Goal: Information Seeking & Learning: Learn about a topic

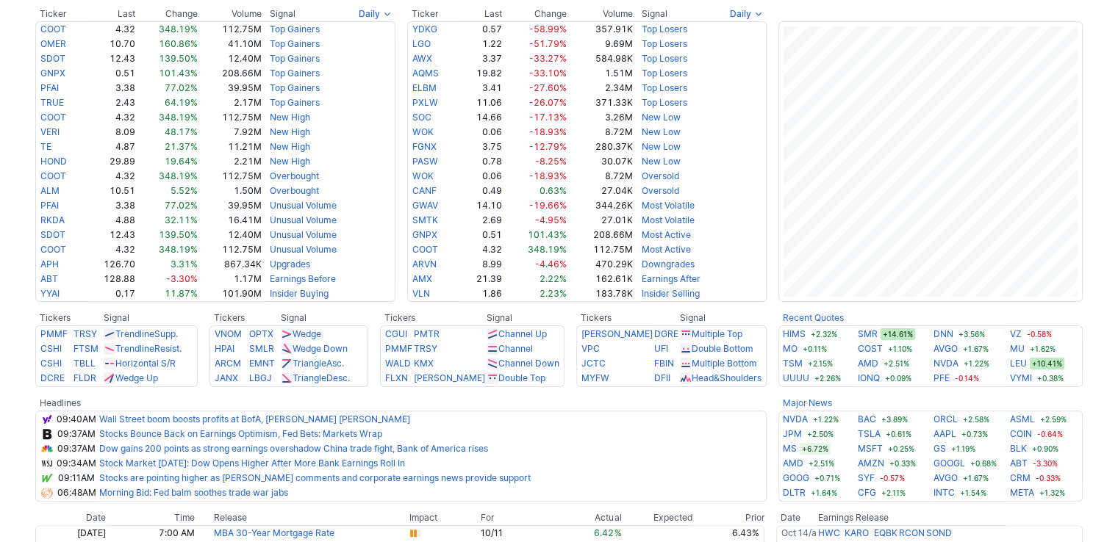
scroll to position [294, 0]
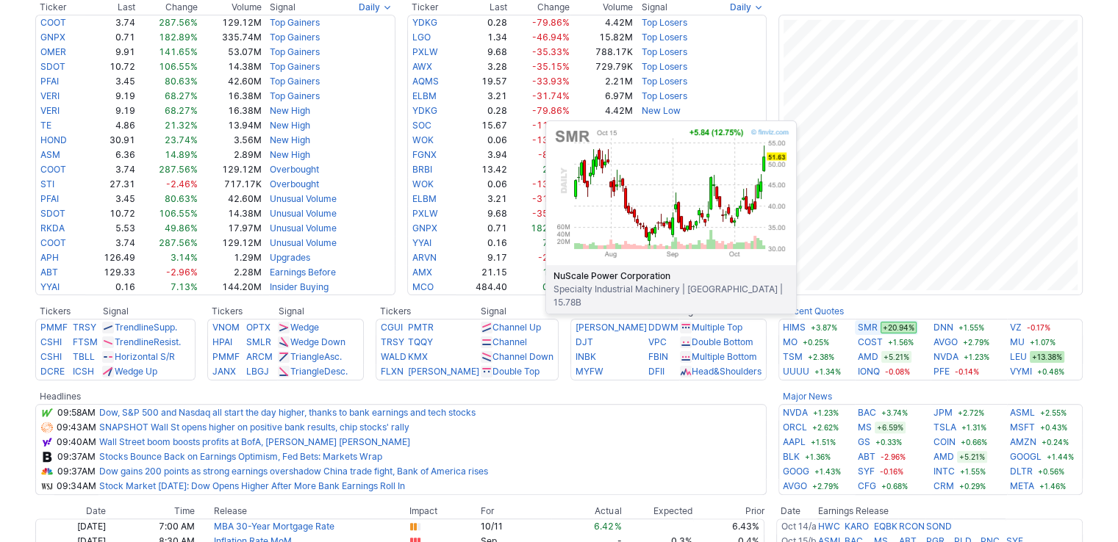
click at [860, 323] on link "SMR" at bounding box center [867, 327] width 20 height 15
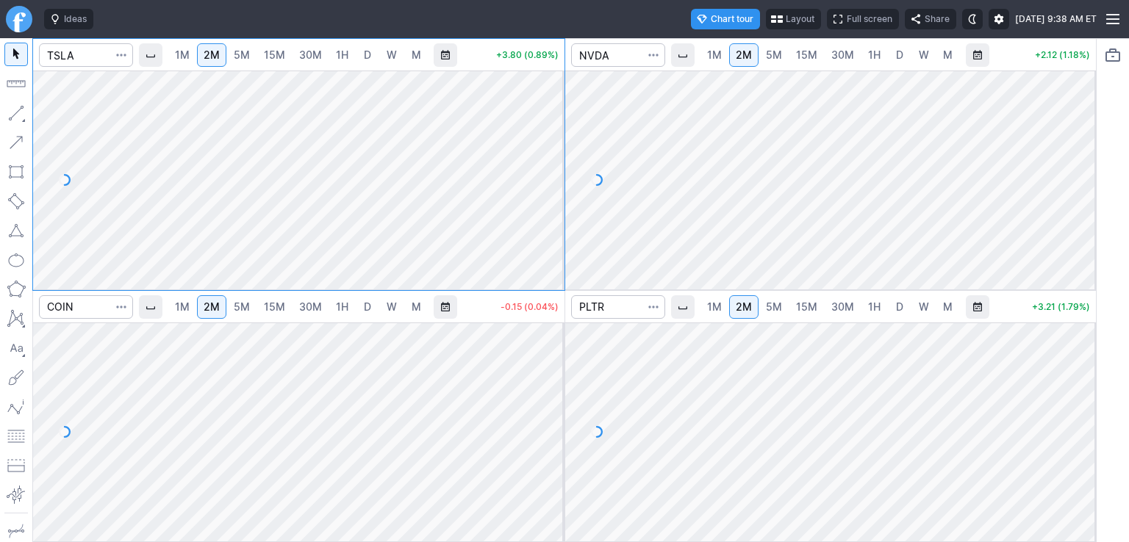
drag, startPoint x: 561, startPoint y: 133, endPoint x: 560, endPoint y: 141, distance: 8.2
click at [561, 140] on div at bounding box center [548, 176] width 31 height 182
drag, startPoint x: 1082, startPoint y: 105, endPoint x: 1079, endPoint y: 167, distance: 61.8
click at [1079, 167] on div at bounding box center [1080, 176] width 31 height 182
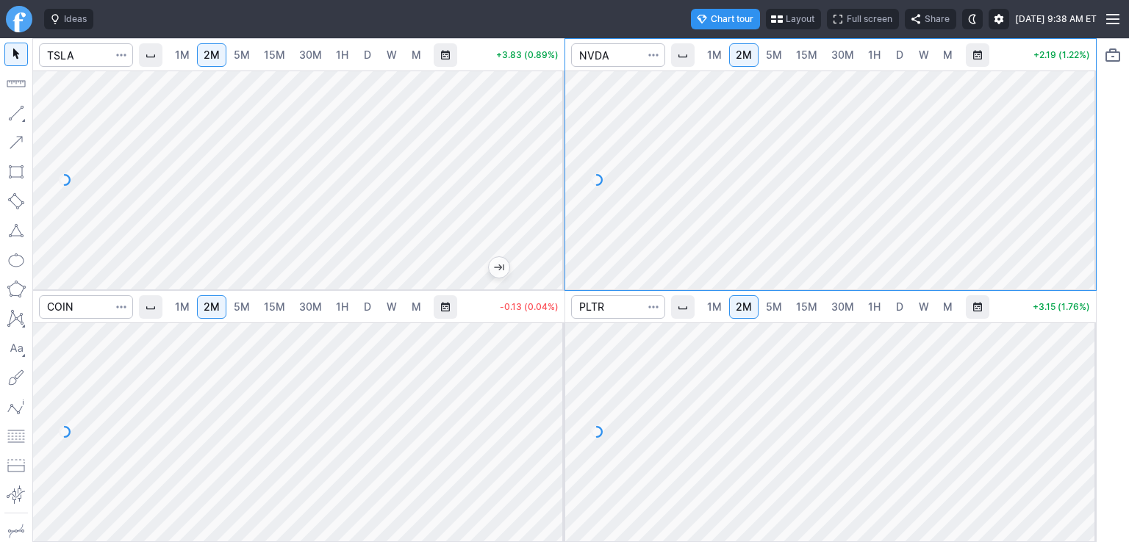
drag, startPoint x: 1079, startPoint y: 400, endPoint x: 1079, endPoint y: 420, distance: 19.8
click at [1079, 420] on div at bounding box center [1080, 428] width 31 height 182
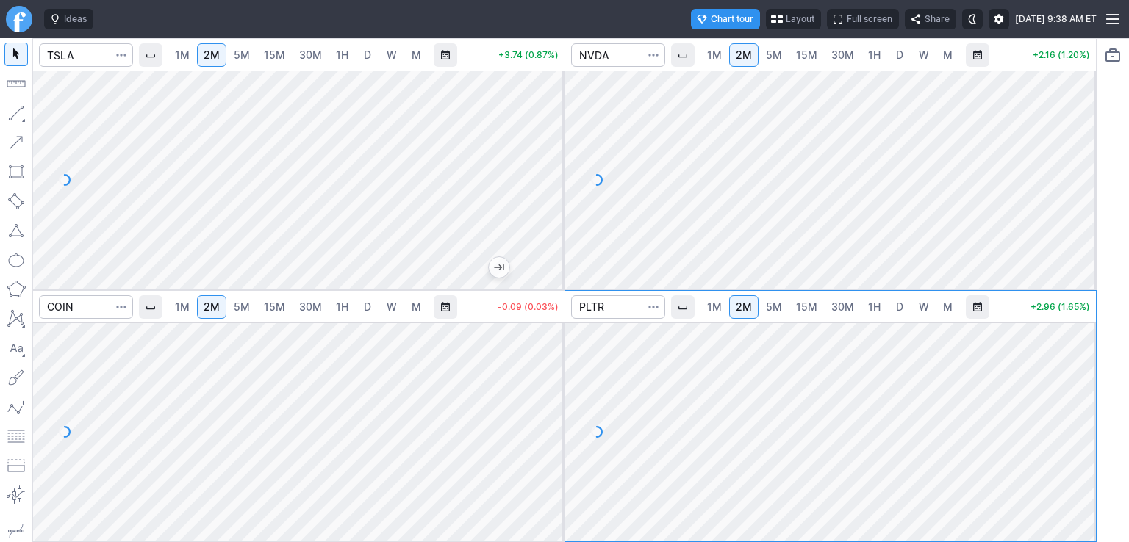
drag, startPoint x: 553, startPoint y: 348, endPoint x: 553, endPoint y: 415, distance: 67.6
click at [553, 415] on div at bounding box center [548, 428] width 31 height 182
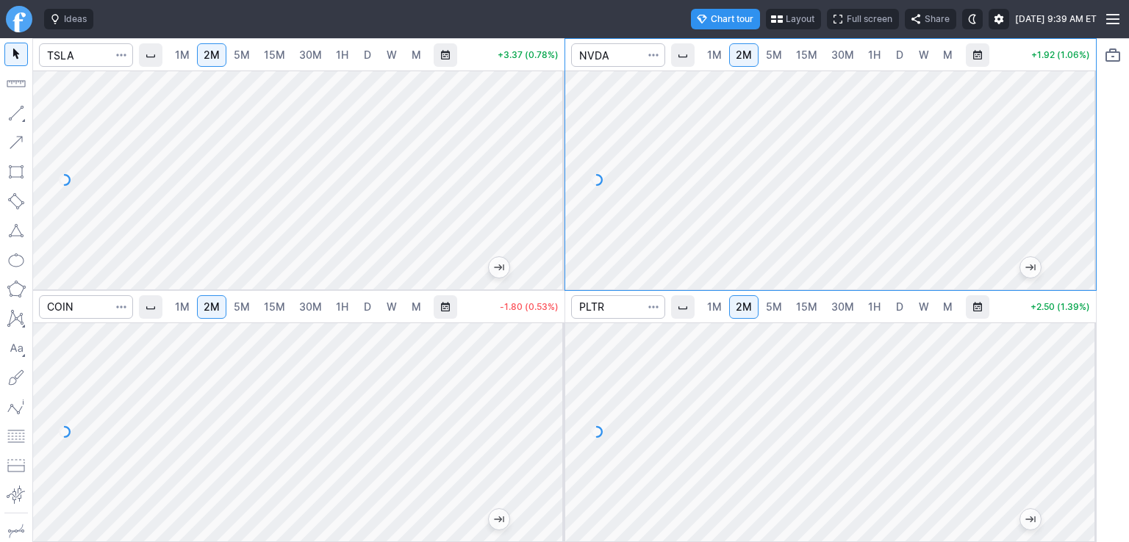
drag, startPoint x: 550, startPoint y: 138, endPoint x: 554, endPoint y: 164, distance: 26.1
click at [554, 164] on div at bounding box center [548, 176] width 31 height 182
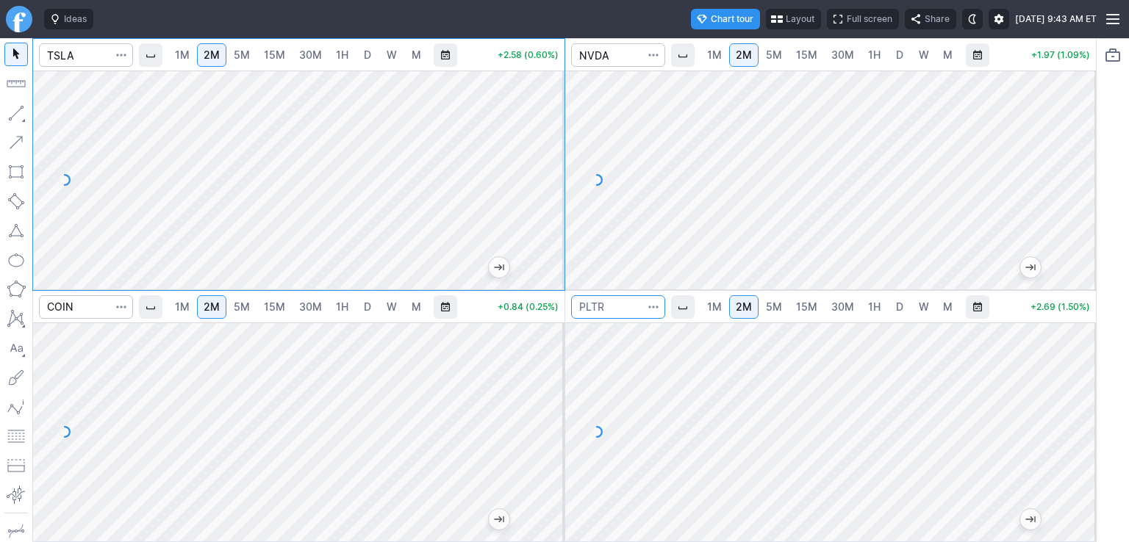
click at [608, 312] on input "Search" at bounding box center [618, 307] width 94 height 24
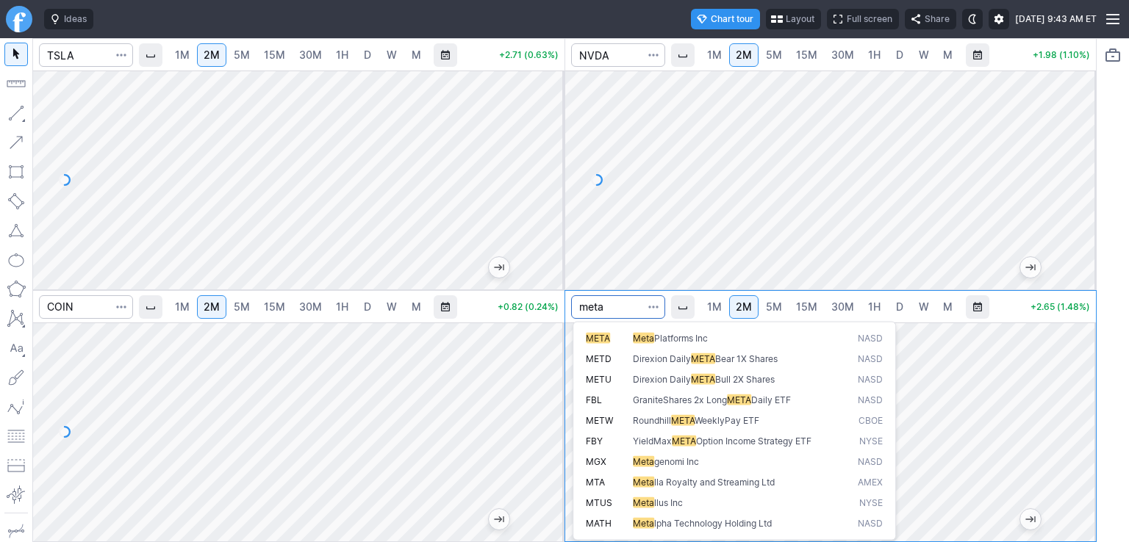
type input "meta"
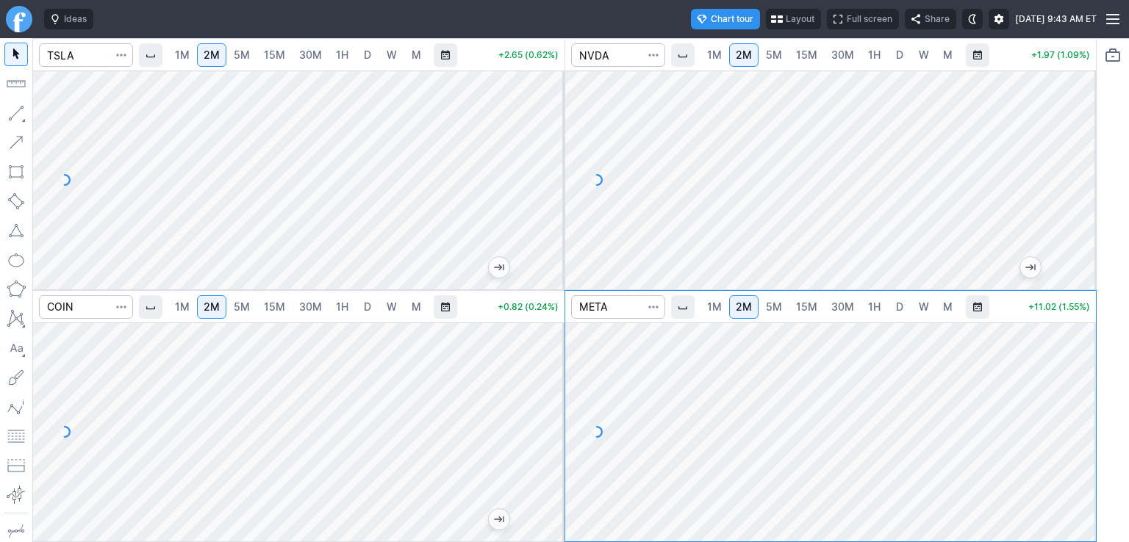
drag, startPoint x: 1087, startPoint y: 372, endPoint x: 1090, endPoint y: 386, distance: 14.1
click at [1090, 386] on div at bounding box center [1080, 428] width 31 height 182
click at [620, 304] on input "Search" at bounding box center [618, 307] width 94 height 24
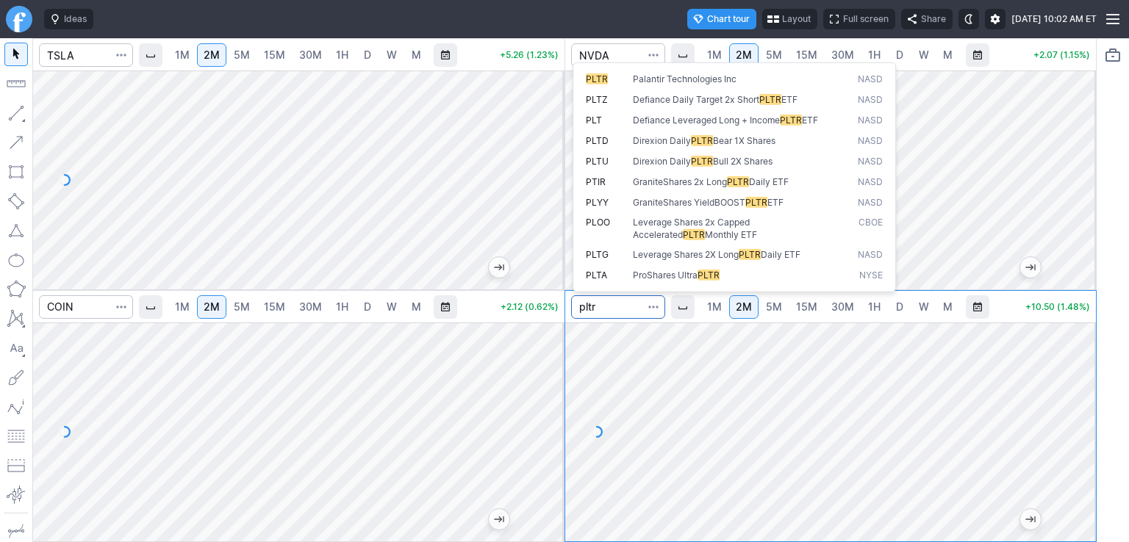
type input "pltr"
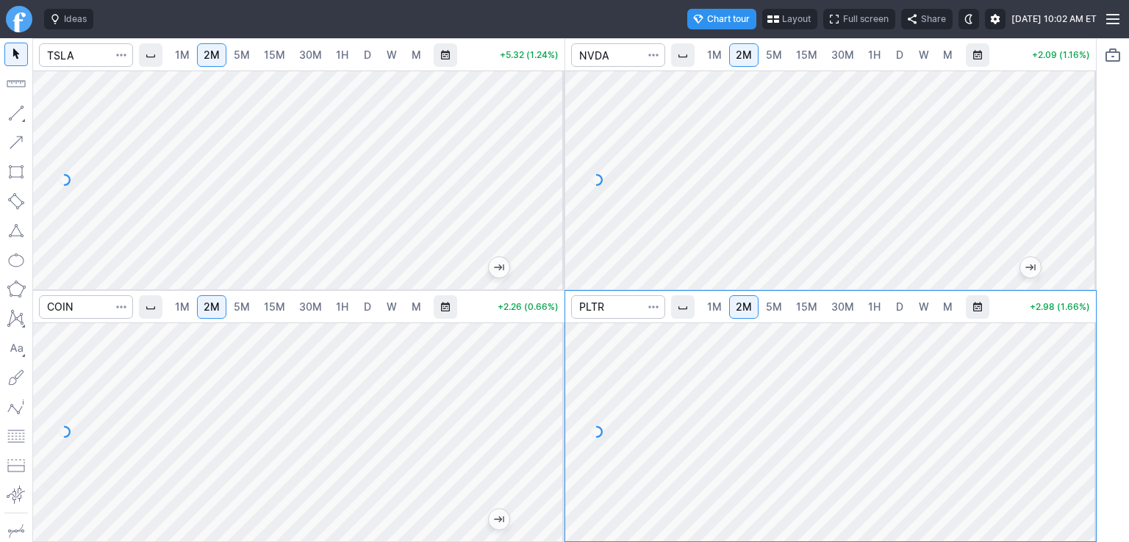
click at [1082, 382] on div at bounding box center [1080, 428] width 31 height 182
click at [372, 51] on link "D" at bounding box center [368, 55] width 24 height 24
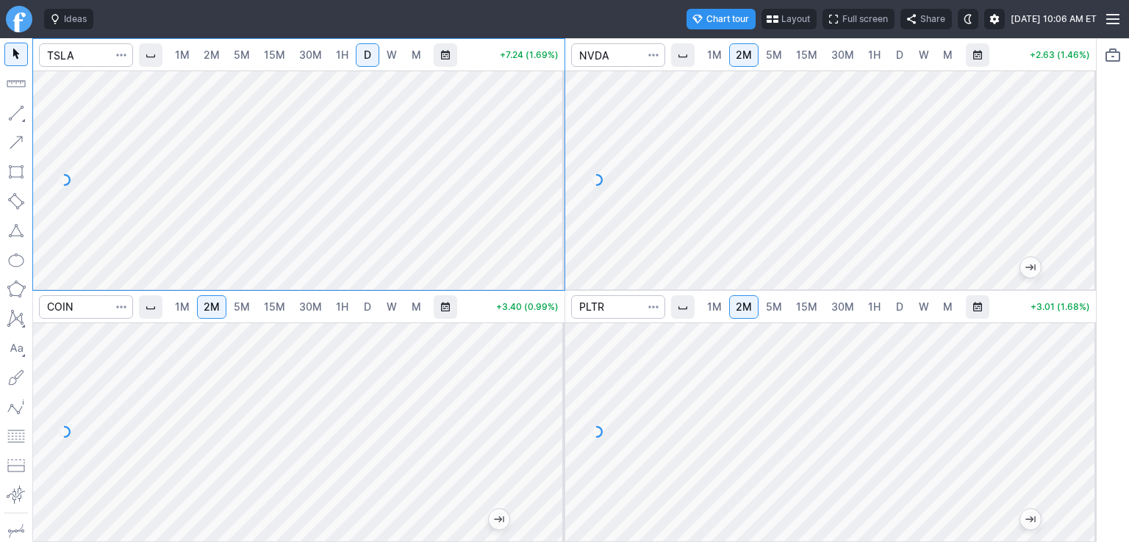
click at [215, 57] on span "2M" at bounding box center [212, 54] width 16 height 12
drag, startPoint x: 549, startPoint y: 120, endPoint x: 552, endPoint y: 148, distance: 28.8
click at [552, 148] on div at bounding box center [548, 176] width 31 height 182
click at [86, 60] on input "Search" at bounding box center [86, 55] width 94 height 24
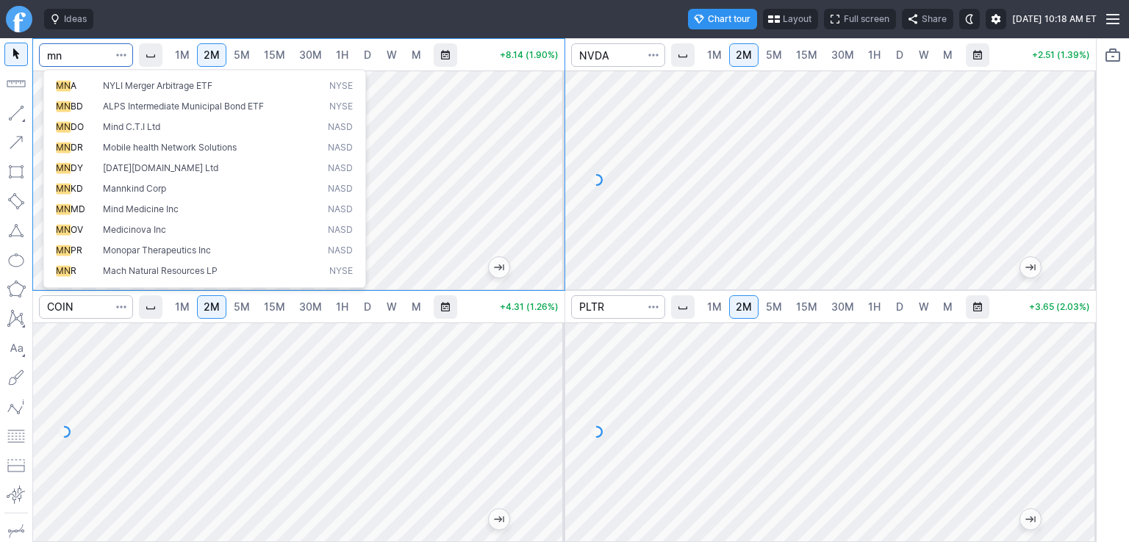
type input "m"
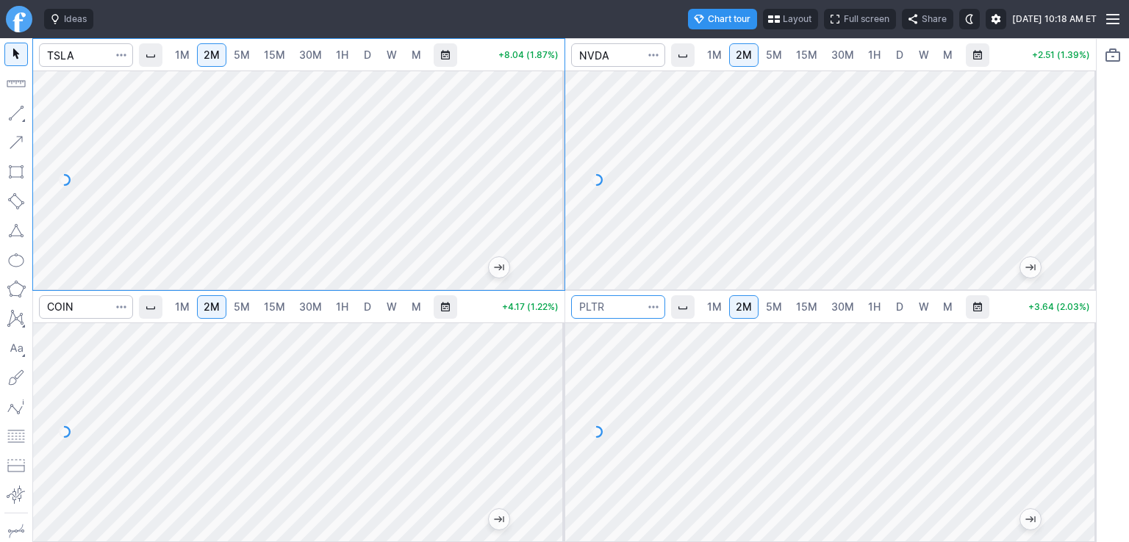
click at [617, 301] on input "Search" at bounding box center [618, 307] width 94 height 24
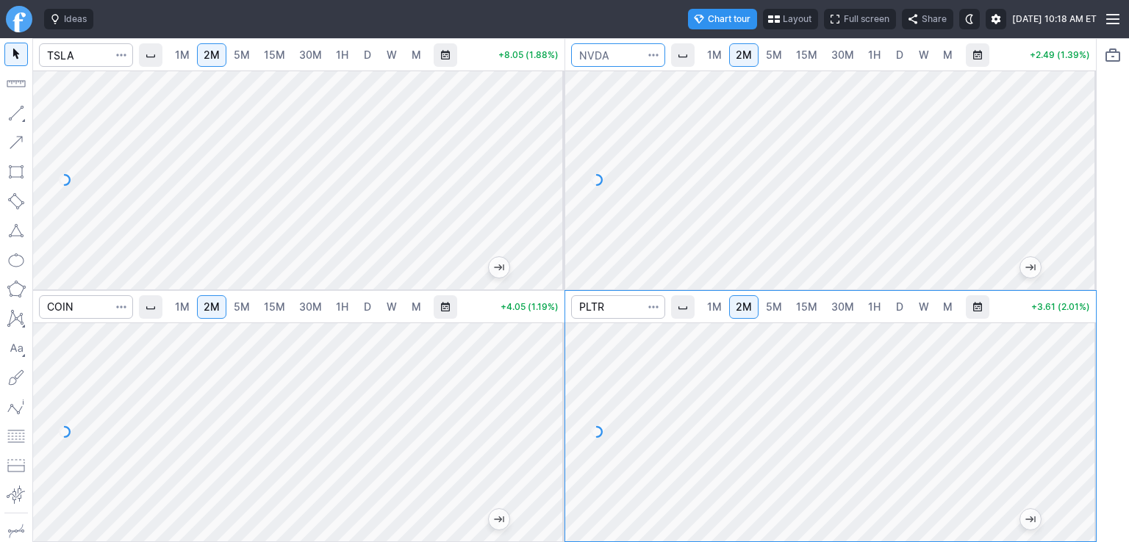
click at [625, 57] on input "Search" at bounding box center [618, 55] width 94 height 24
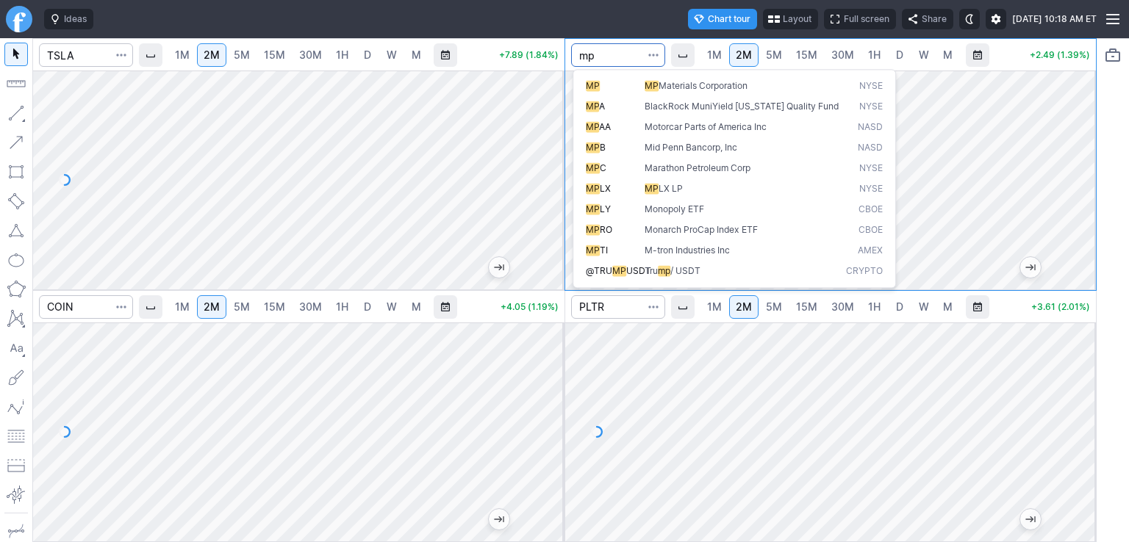
type input "mp"
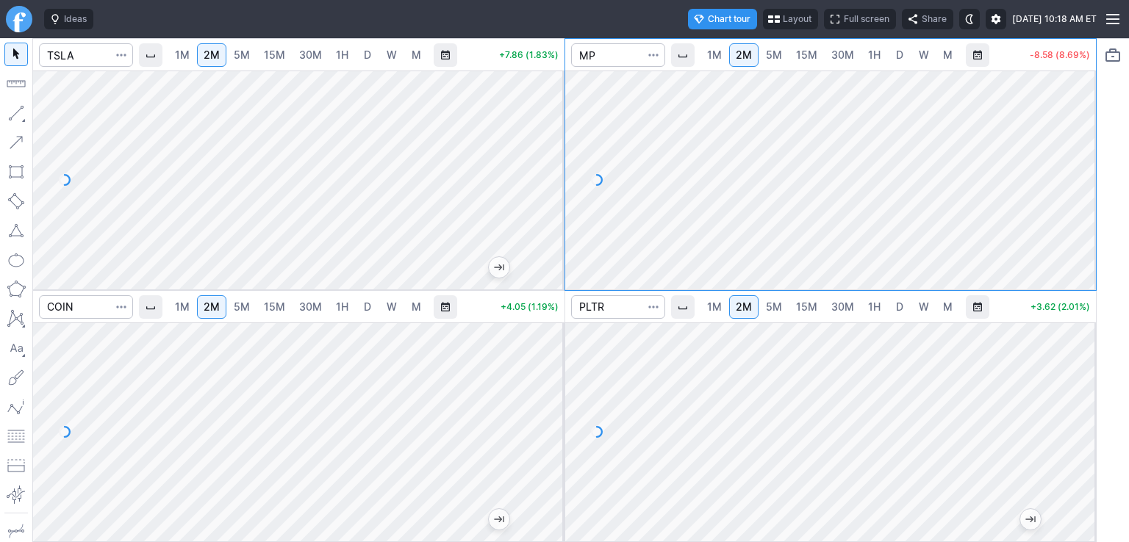
click at [897, 57] on span "D" at bounding box center [899, 54] width 7 height 12
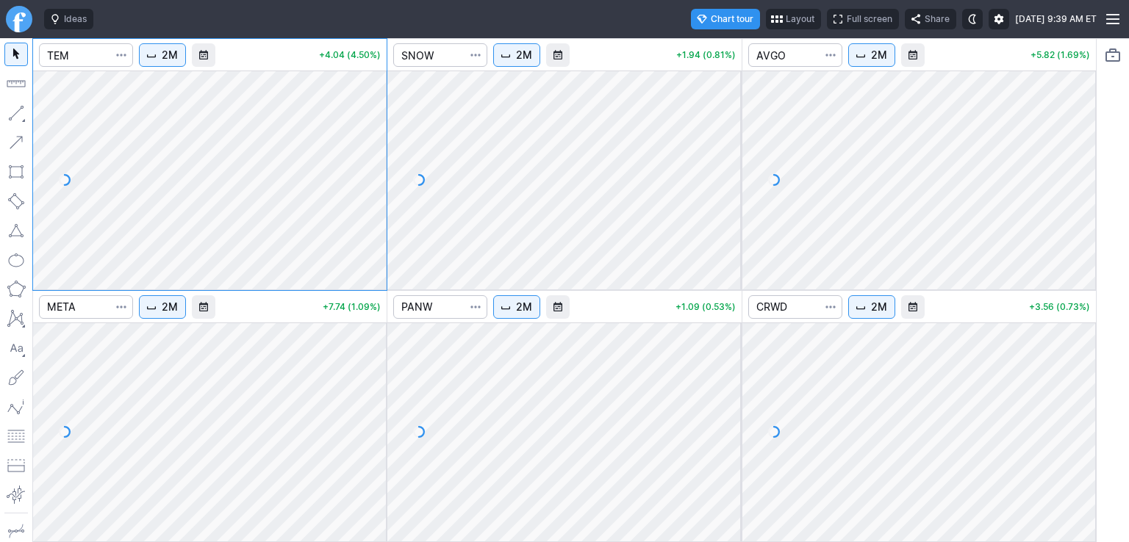
drag, startPoint x: 382, startPoint y: 159, endPoint x: 369, endPoint y: 179, distance: 23.2
click at [381, 184] on div at bounding box center [371, 176] width 31 height 182
drag, startPoint x: 381, startPoint y: 148, endPoint x: 383, endPoint y: 122, distance: 26.5
click at [382, 123] on div at bounding box center [371, 176] width 31 height 182
drag, startPoint x: 737, startPoint y: 145, endPoint x: 737, endPoint y: 183, distance: 38.2
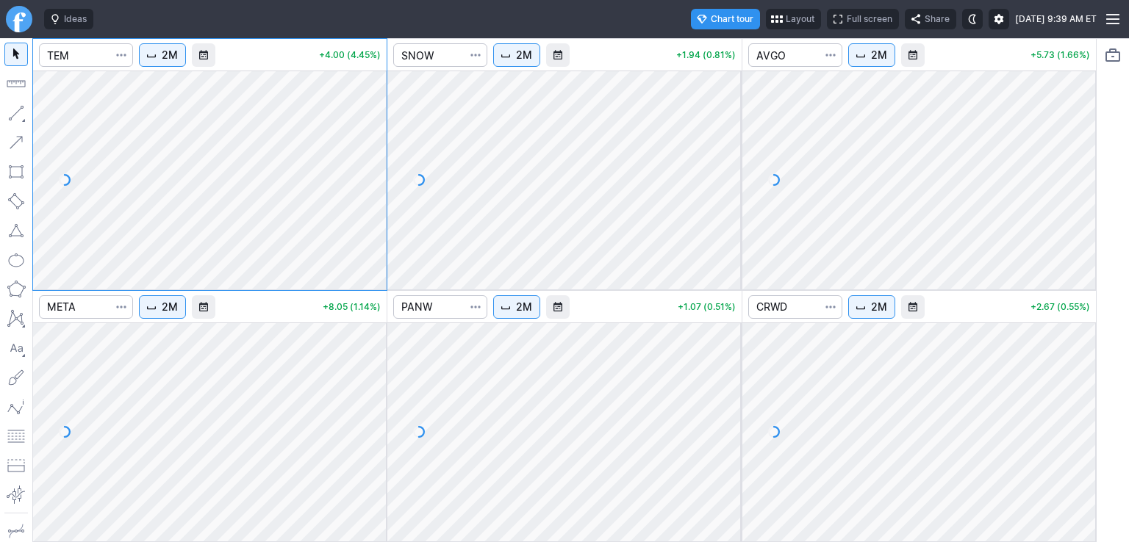
click at [737, 183] on div at bounding box center [726, 176] width 31 height 182
drag, startPoint x: 731, startPoint y: 339, endPoint x: 741, endPoint y: 423, distance: 85.0
click at [741, 434] on div at bounding box center [726, 428] width 31 height 182
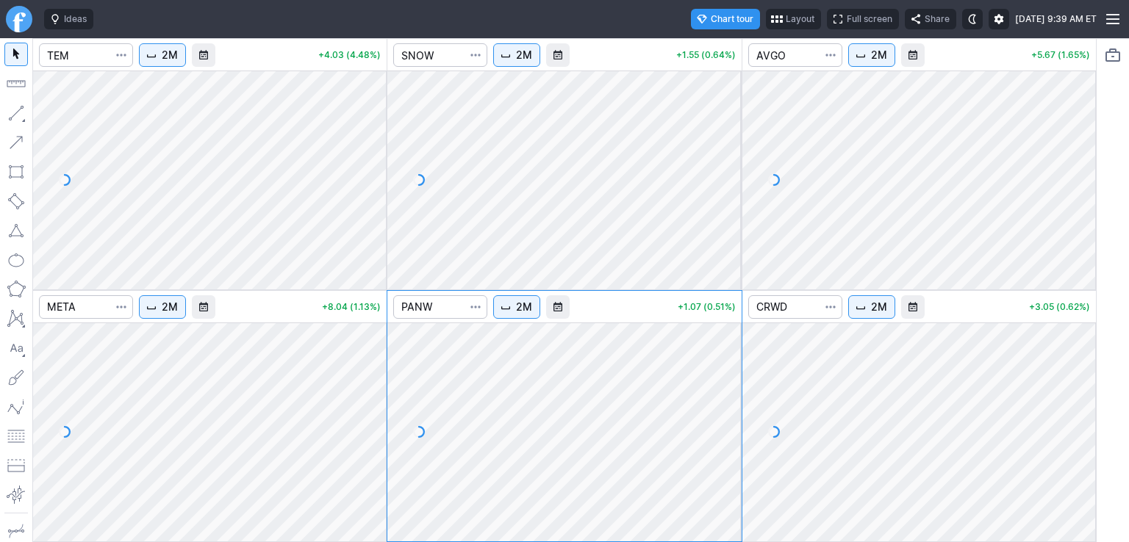
drag, startPoint x: 1081, startPoint y: 107, endPoint x: 1085, endPoint y: 201, distance: 93.4
click at [1085, 201] on div at bounding box center [1080, 176] width 31 height 182
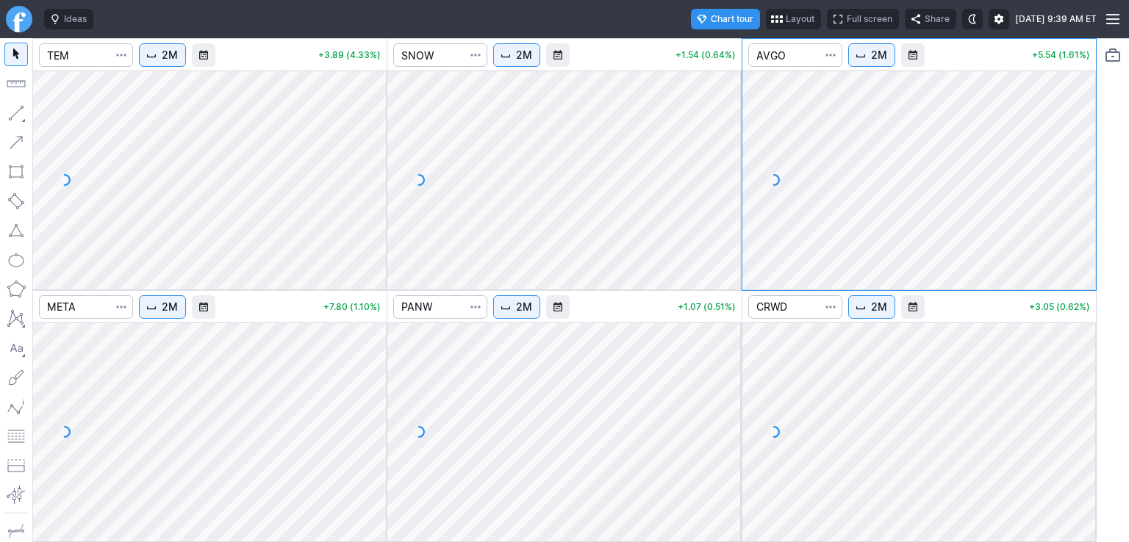
drag, startPoint x: 1073, startPoint y: 369, endPoint x: 1081, endPoint y: 444, distance: 75.4
click at [1081, 444] on div at bounding box center [1080, 428] width 31 height 182
drag, startPoint x: 370, startPoint y: 346, endPoint x: 374, endPoint y: 392, distance: 46.4
click at [374, 392] on div at bounding box center [371, 428] width 31 height 182
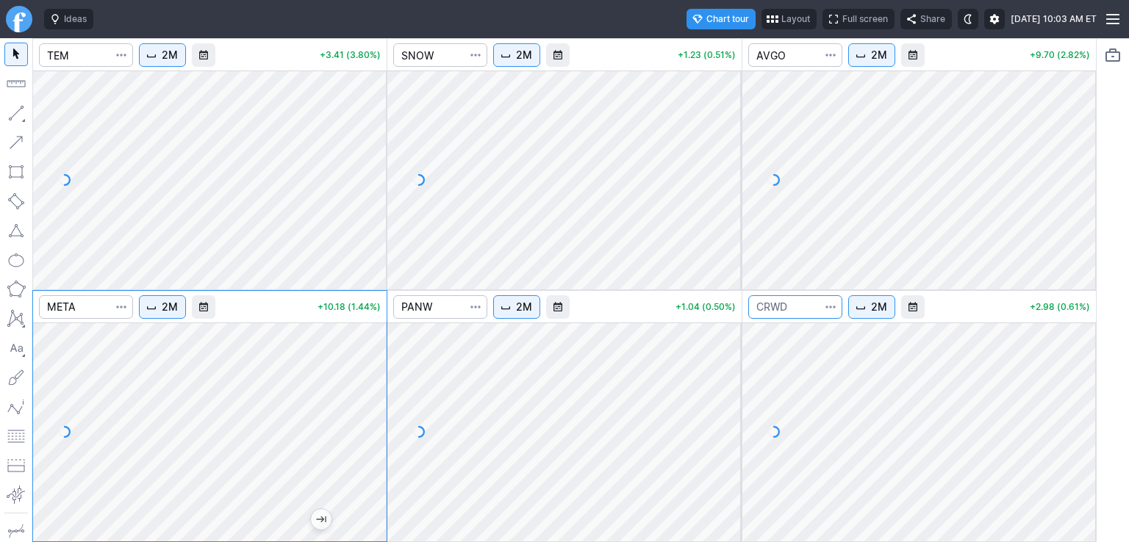
click at [794, 303] on input "Search" at bounding box center [795, 307] width 94 height 24
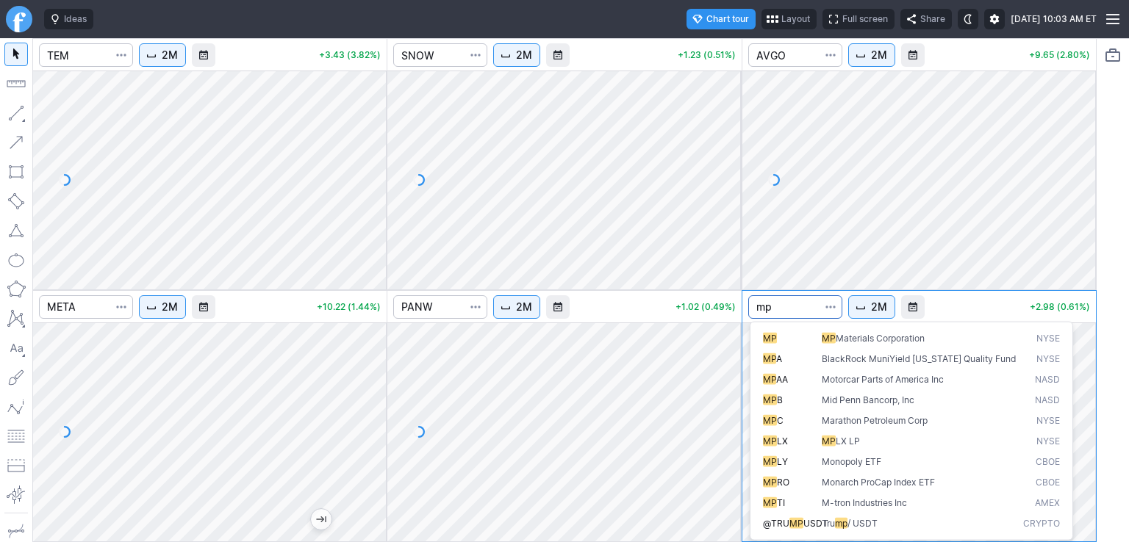
type input "mp"
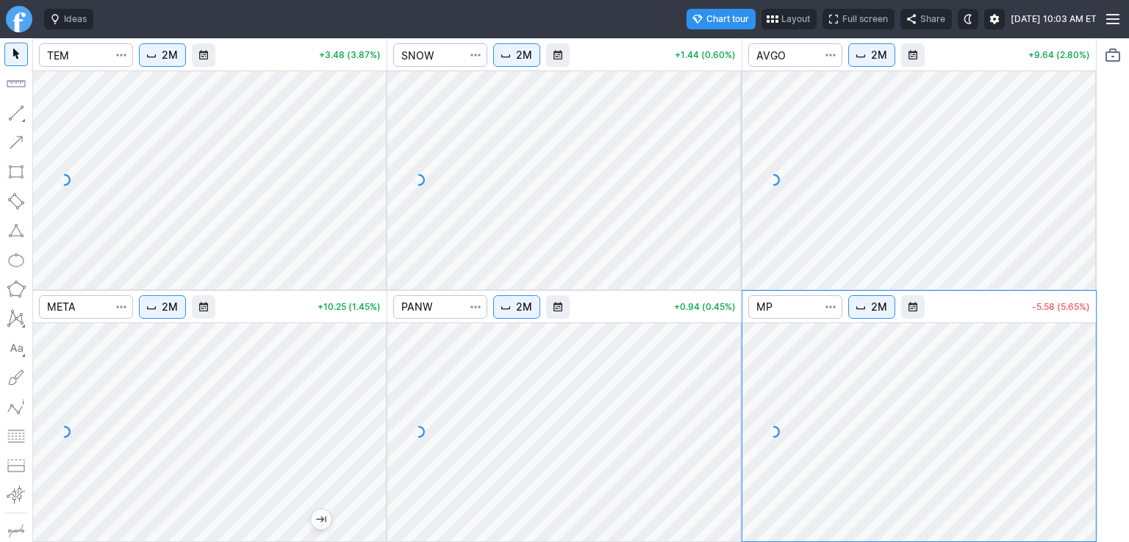
drag, startPoint x: 1076, startPoint y: 364, endPoint x: 1078, endPoint y: 408, distance: 43.4
click at [1078, 408] on div at bounding box center [1080, 428] width 31 height 182
drag, startPoint x: 1079, startPoint y: 428, endPoint x: 1079, endPoint y: 409, distance: 19.1
click at [1079, 409] on div at bounding box center [1080, 428] width 31 height 182
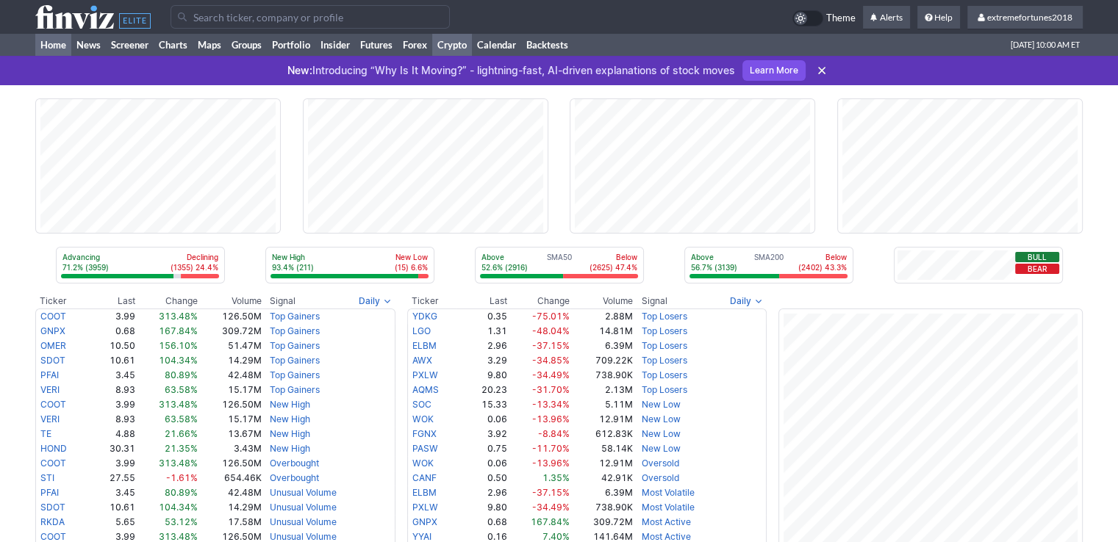
click at [459, 48] on link "Crypto" at bounding box center [452, 45] width 40 height 22
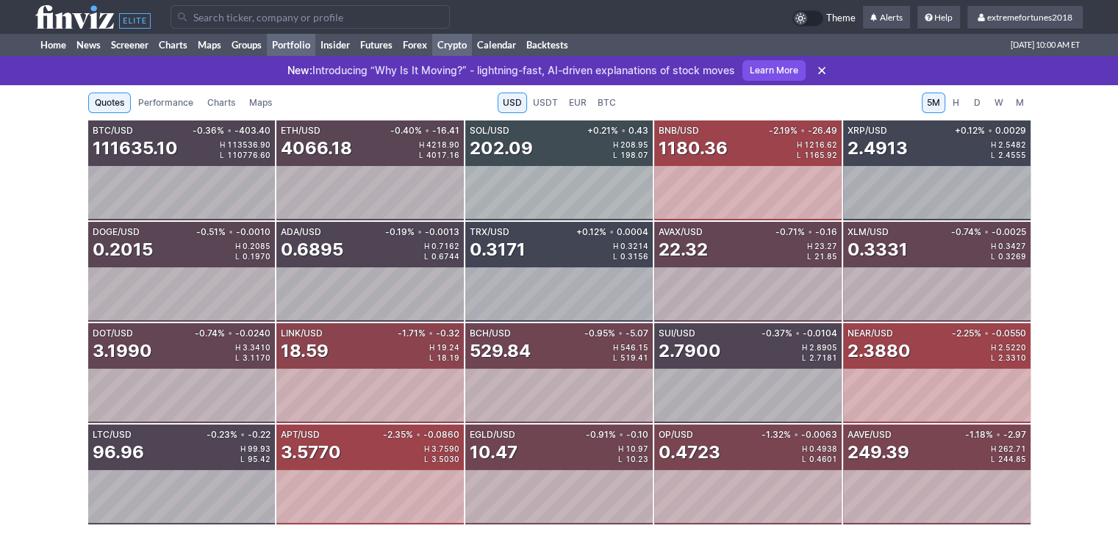
click at [289, 45] on link "Portfolio" at bounding box center [291, 45] width 48 height 22
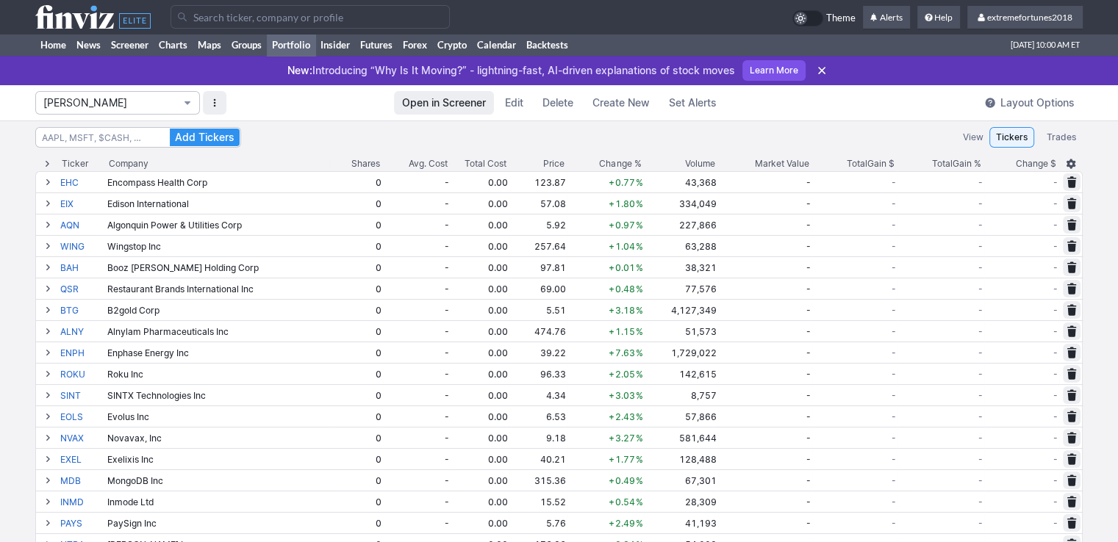
click at [129, 105] on span "Isabel_Watch" at bounding box center [110, 103] width 134 height 15
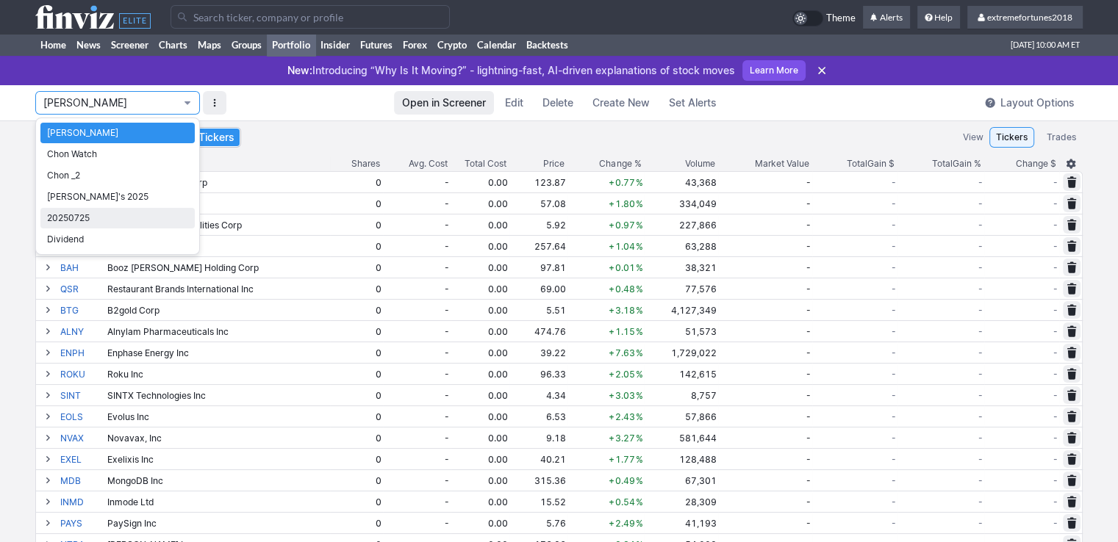
click at [123, 221] on span "20250725" at bounding box center [117, 218] width 141 height 15
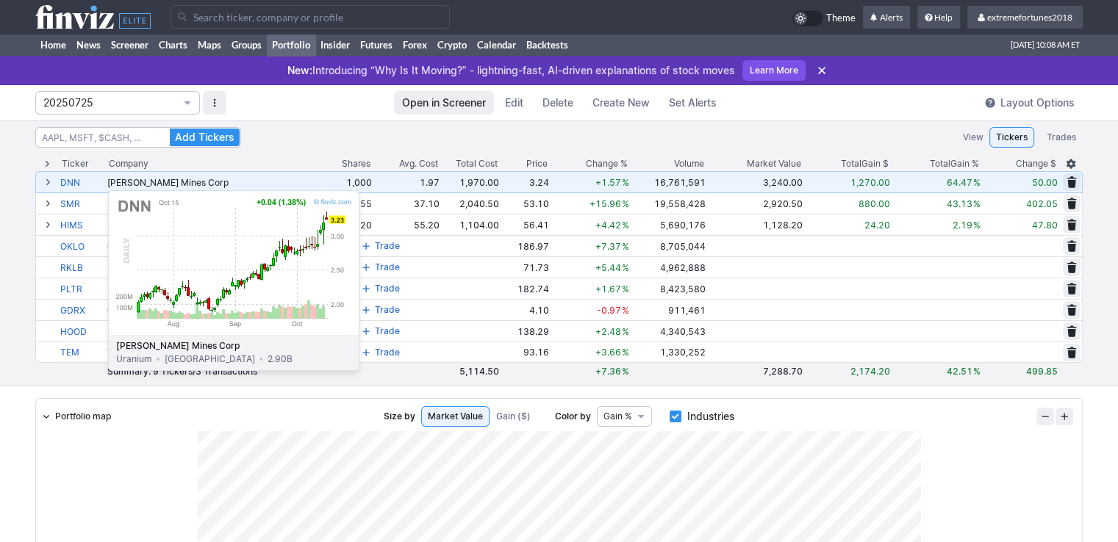
click at [71, 183] on link "DNN" at bounding box center [82, 182] width 44 height 21
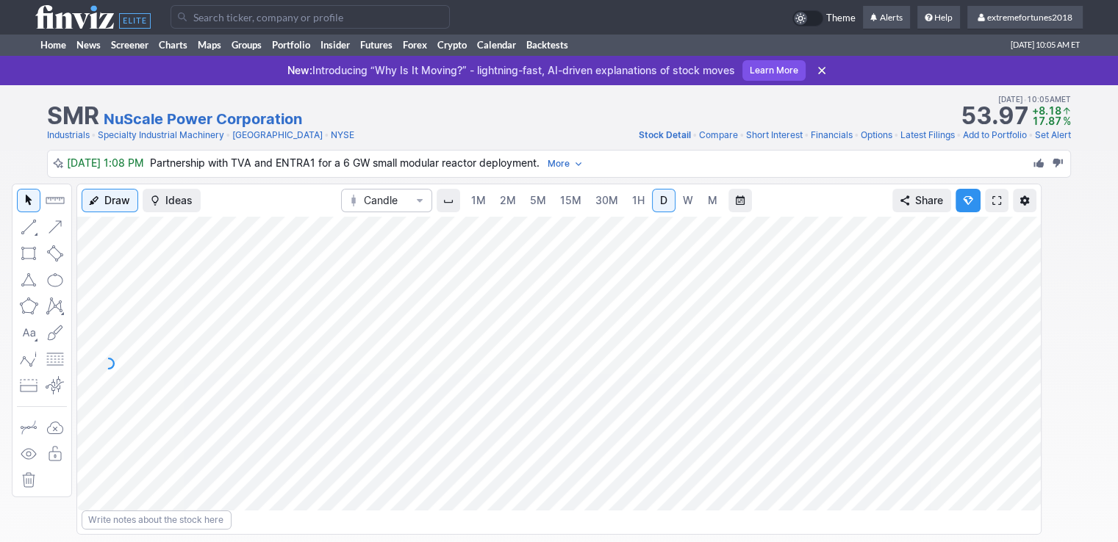
click at [561, 204] on span "15M" at bounding box center [570, 200] width 21 height 12
click at [54, 45] on link "Home" at bounding box center [53, 45] width 36 height 22
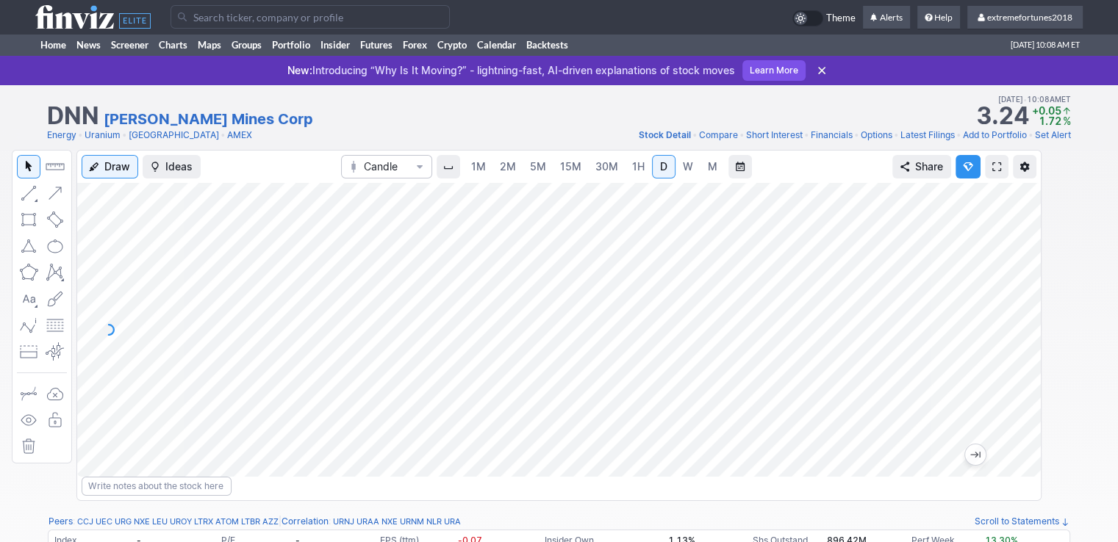
click at [570, 170] on span "15M" at bounding box center [570, 166] width 21 height 12
click at [605, 170] on span "30M" at bounding box center [606, 166] width 23 height 12
click at [487, 174] on link "1M" at bounding box center [478, 167] width 28 height 24
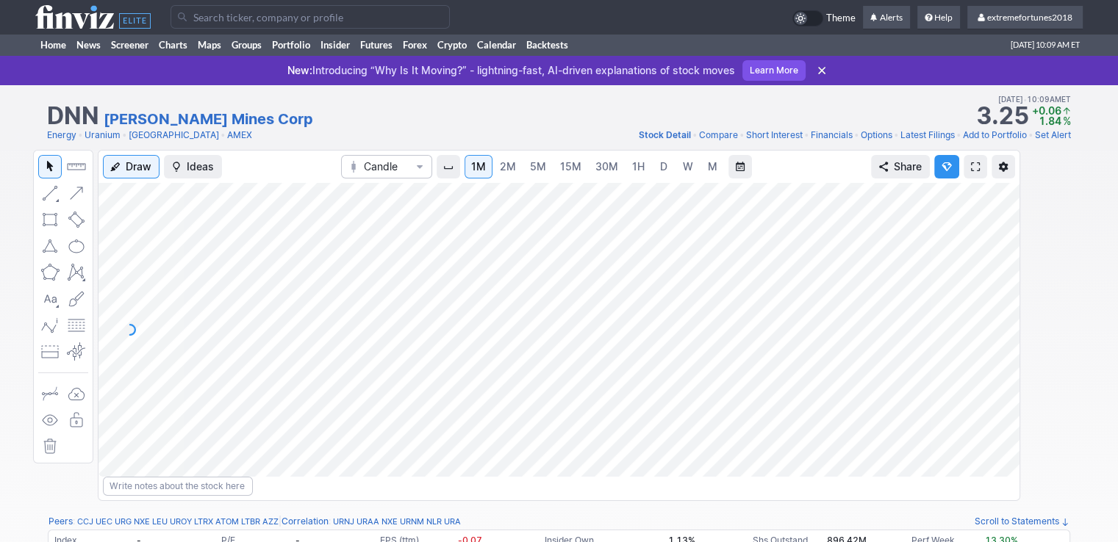
click at [506, 170] on span "2M" at bounding box center [508, 166] width 16 height 12
click at [544, 168] on span "5M" at bounding box center [538, 166] width 16 height 12
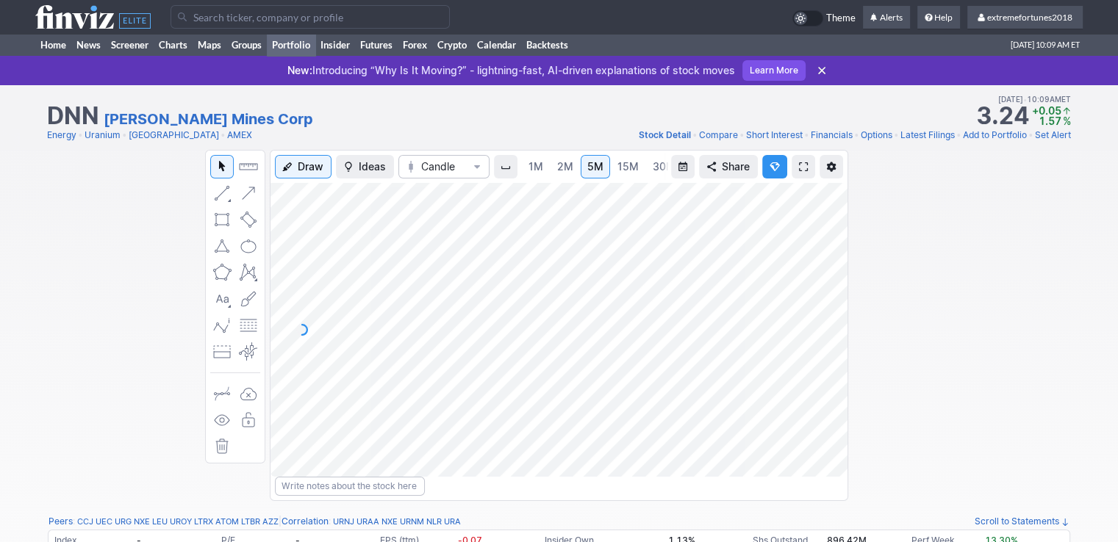
click at [301, 45] on link "Portfolio" at bounding box center [291, 45] width 48 height 22
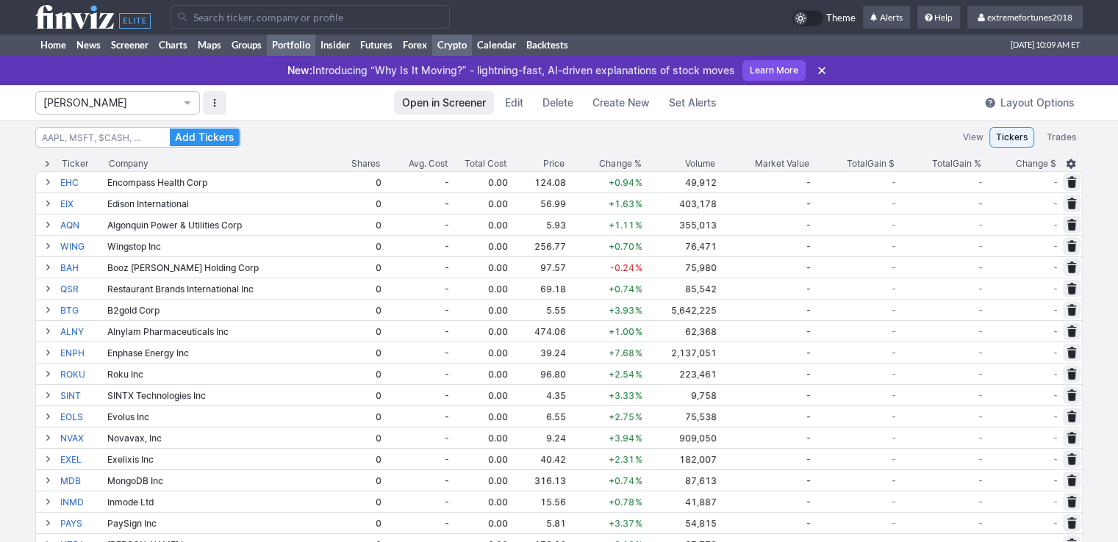
click at [452, 46] on link "Crypto" at bounding box center [452, 45] width 40 height 22
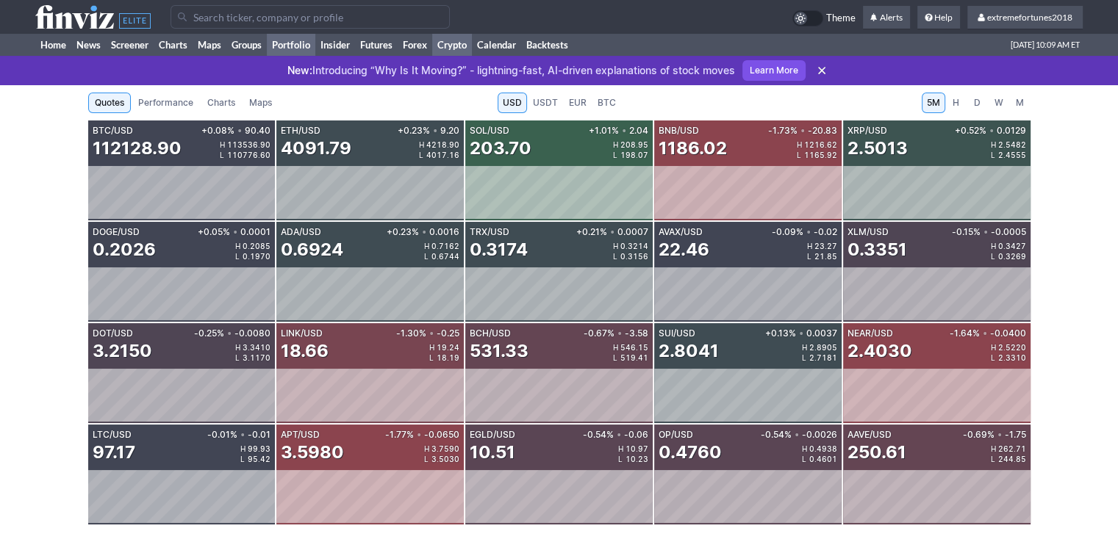
click at [306, 48] on link "Portfolio" at bounding box center [291, 45] width 48 height 22
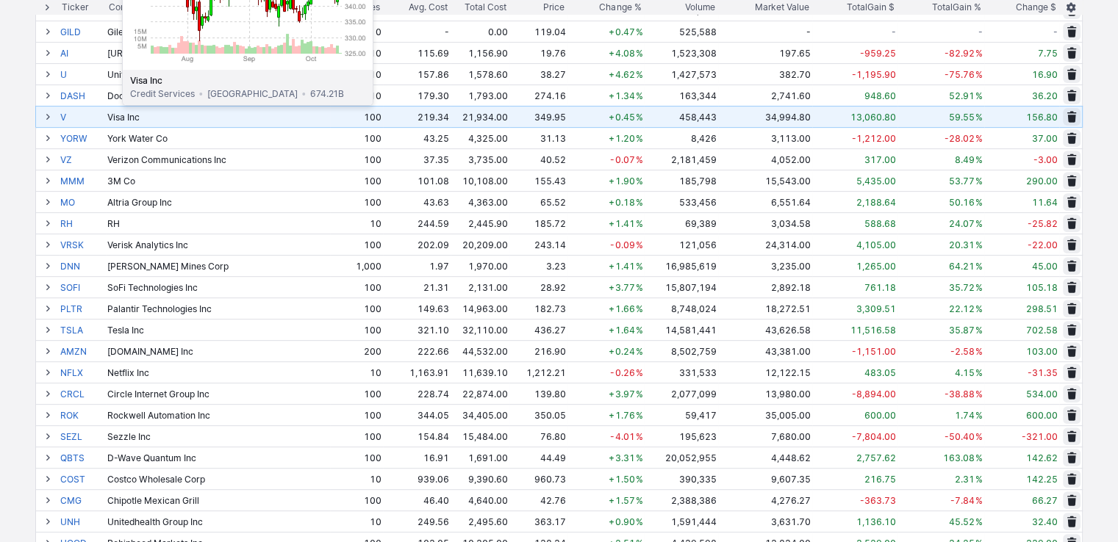
scroll to position [588, 0]
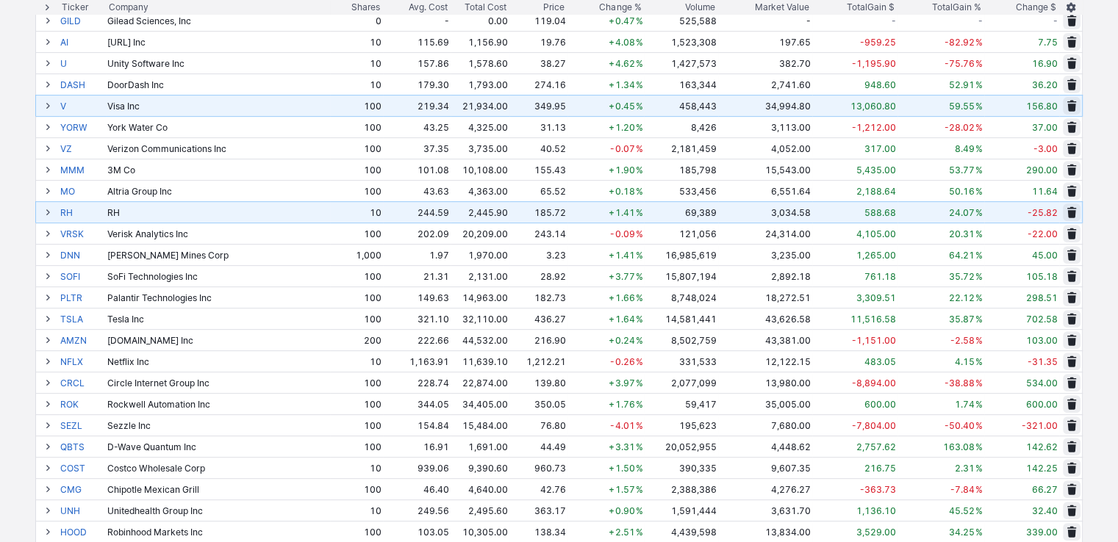
click at [44, 214] on span at bounding box center [47, 212] width 9 height 12
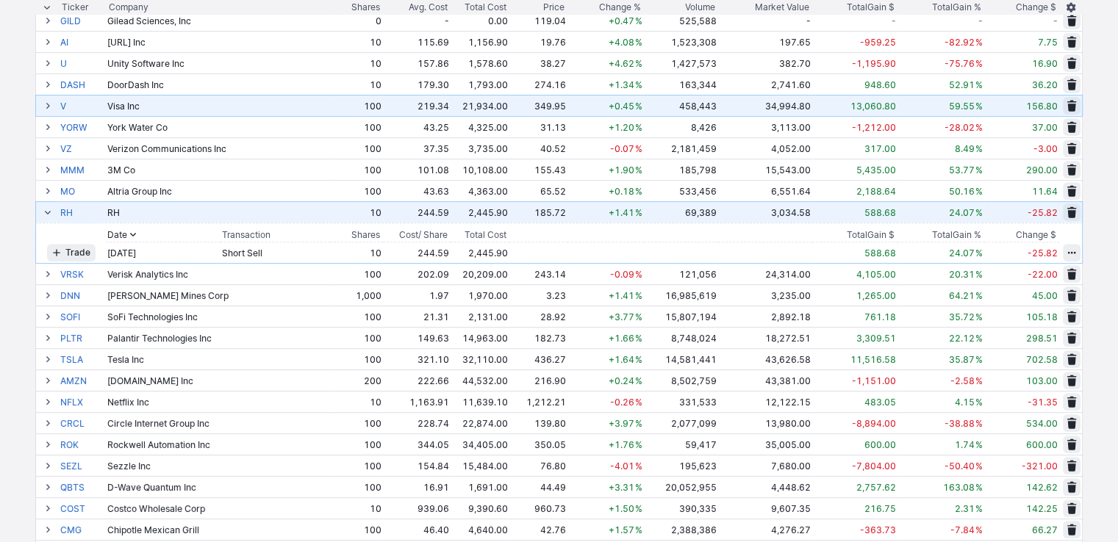
click at [44, 214] on span at bounding box center [47, 212] width 9 height 12
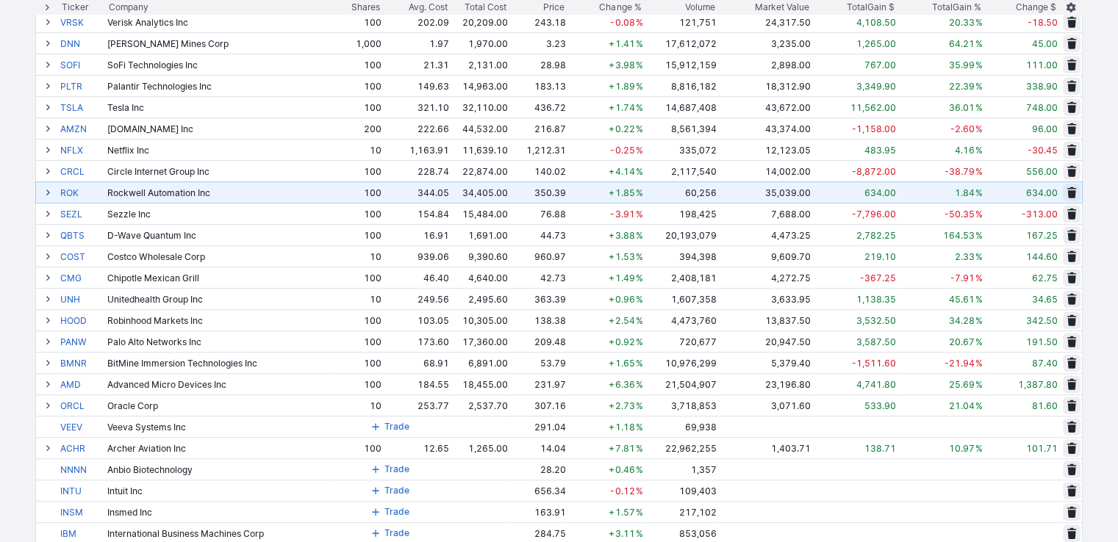
scroll to position [808, 0]
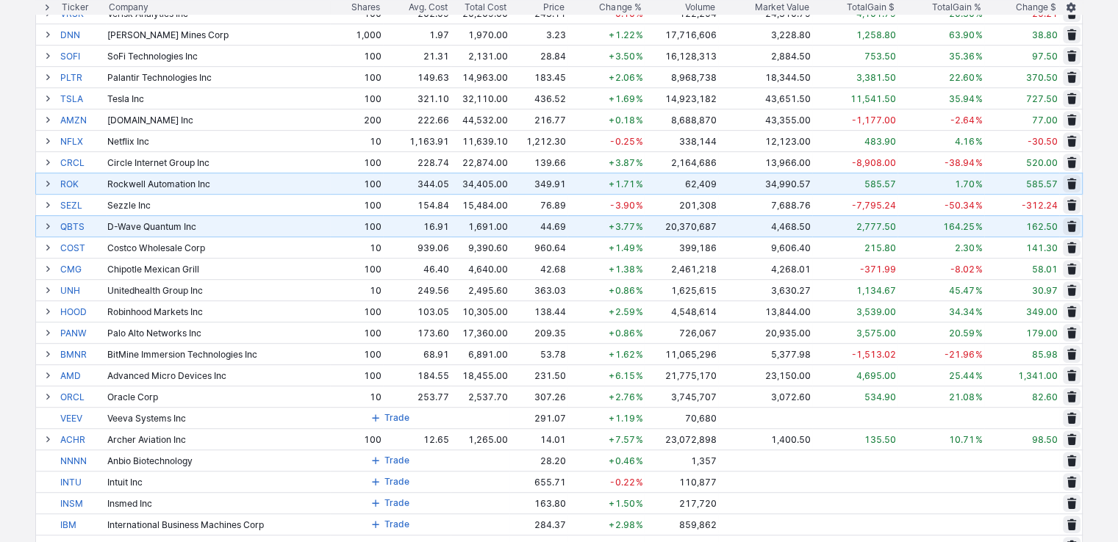
click at [52, 225] on button at bounding box center [48, 226] width 18 height 18
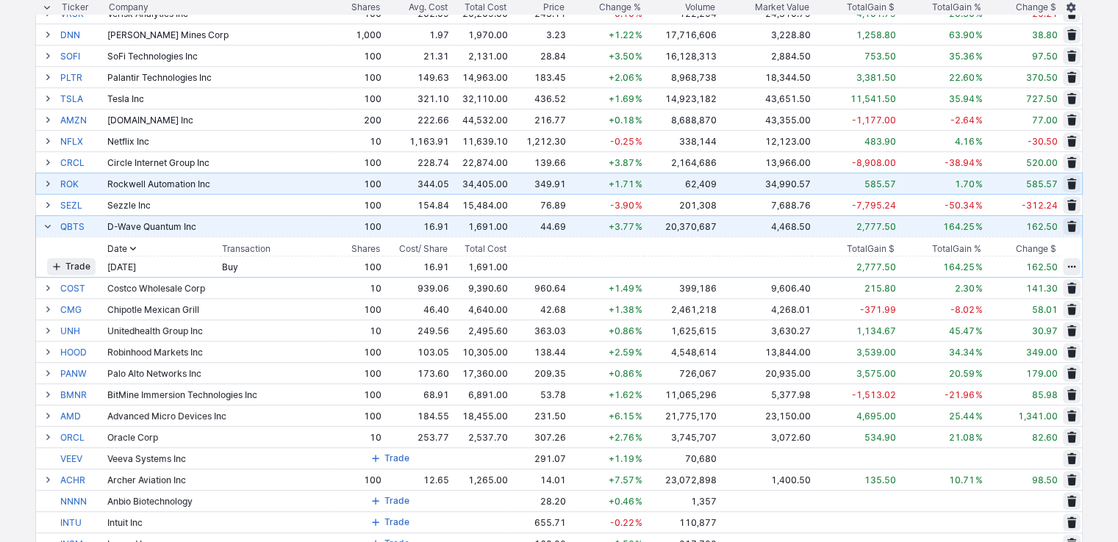
click at [52, 225] on button at bounding box center [48, 226] width 18 height 18
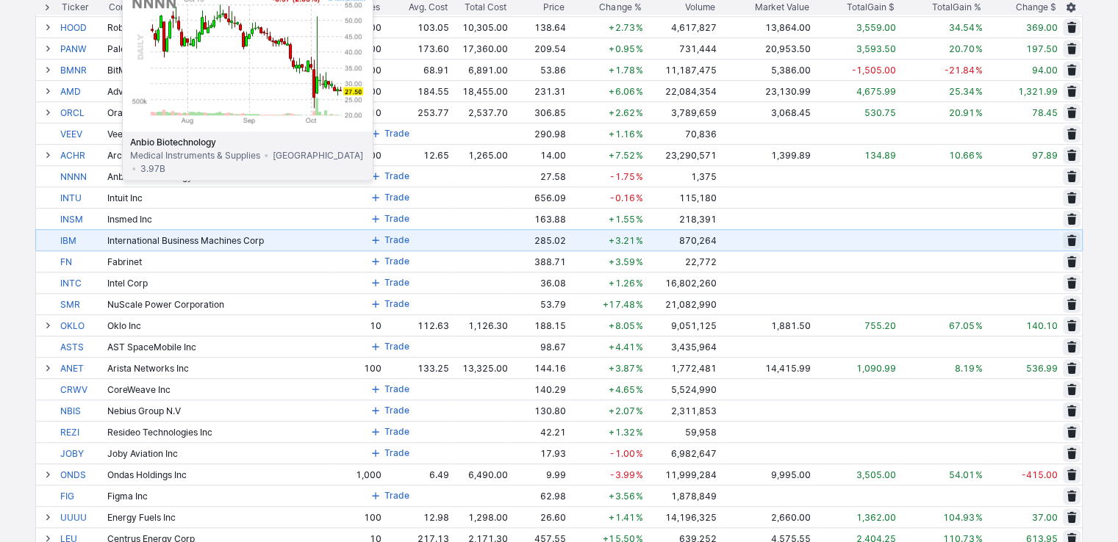
scroll to position [1102, 0]
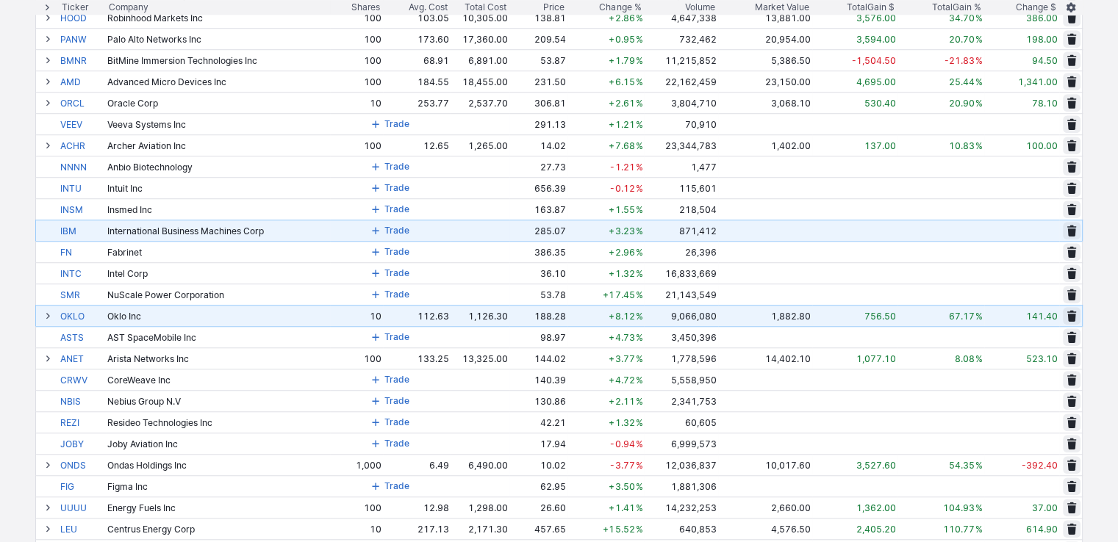
click at [50, 313] on span at bounding box center [47, 316] width 9 height 12
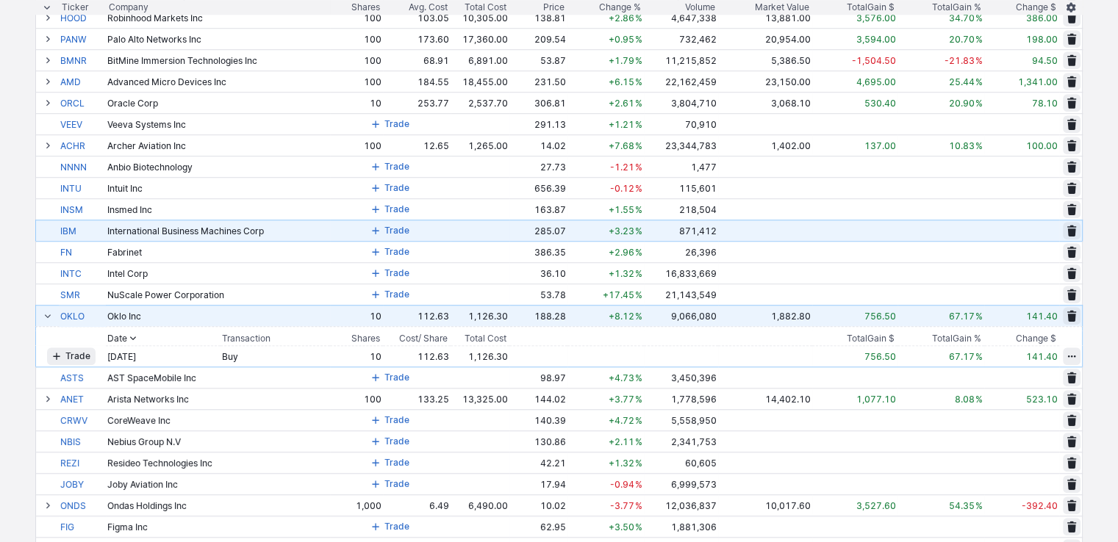
click at [50, 313] on span at bounding box center [47, 316] width 9 height 12
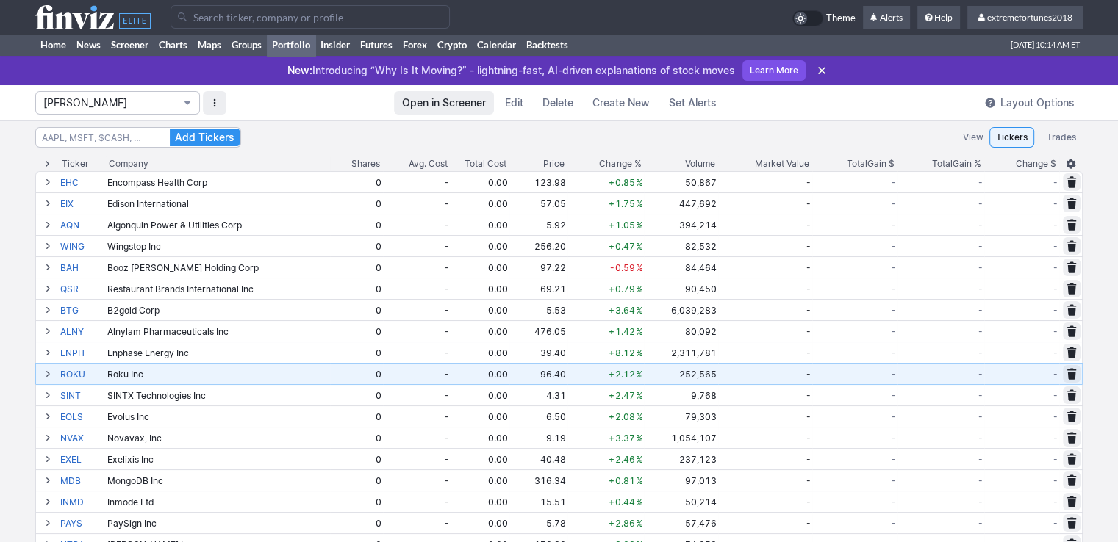
click at [118, 105] on span "Isabel_Watch" at bounding box center [110, 103] width 134 height 15
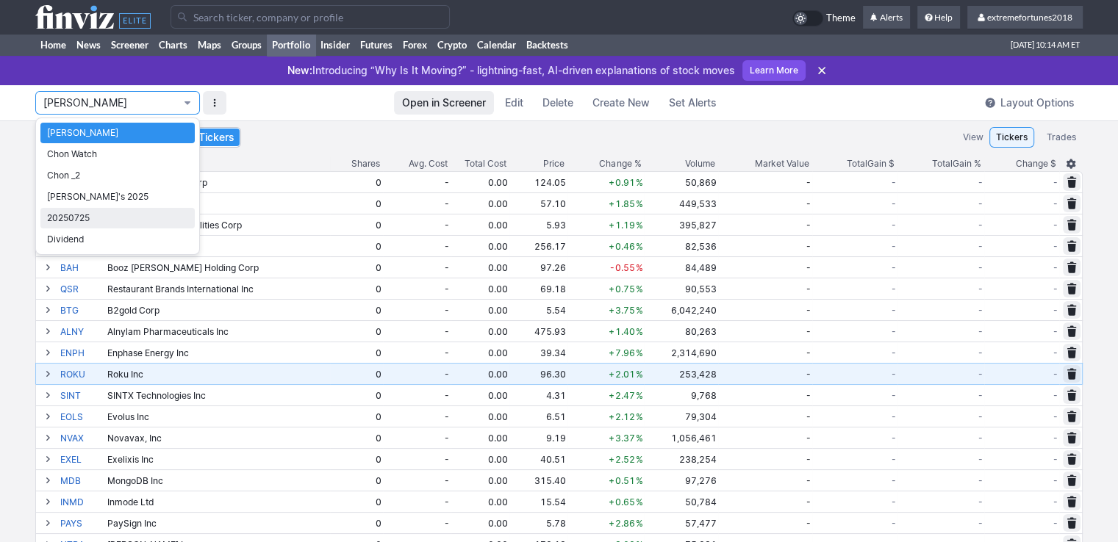
click at [82, 216] on span "20250725" at bounding box center [117, 218] width 141 height 15
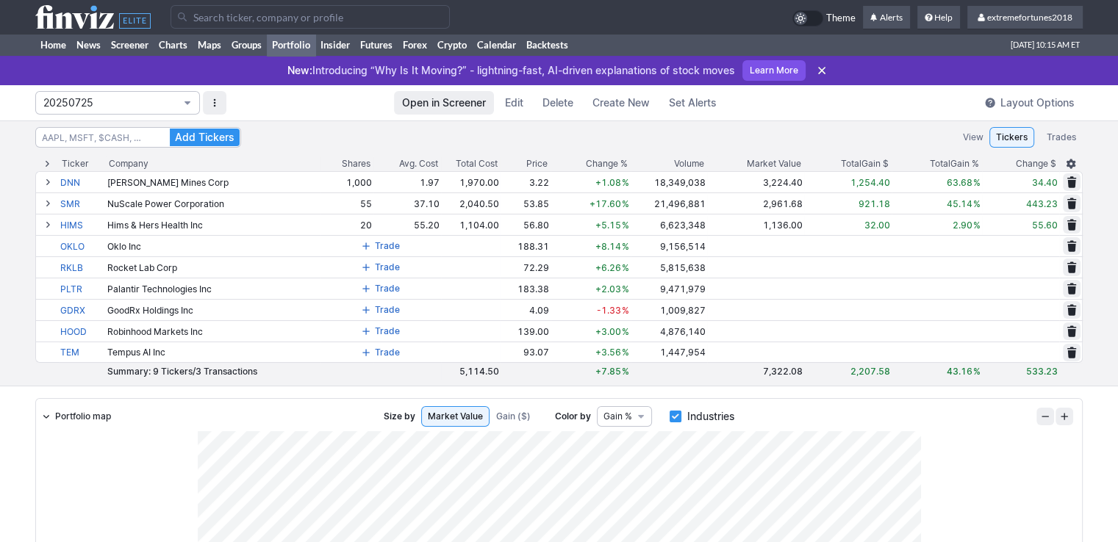
click at [136, 112] on button "20250725" at bounding box center [117, 103] width 165 height 24
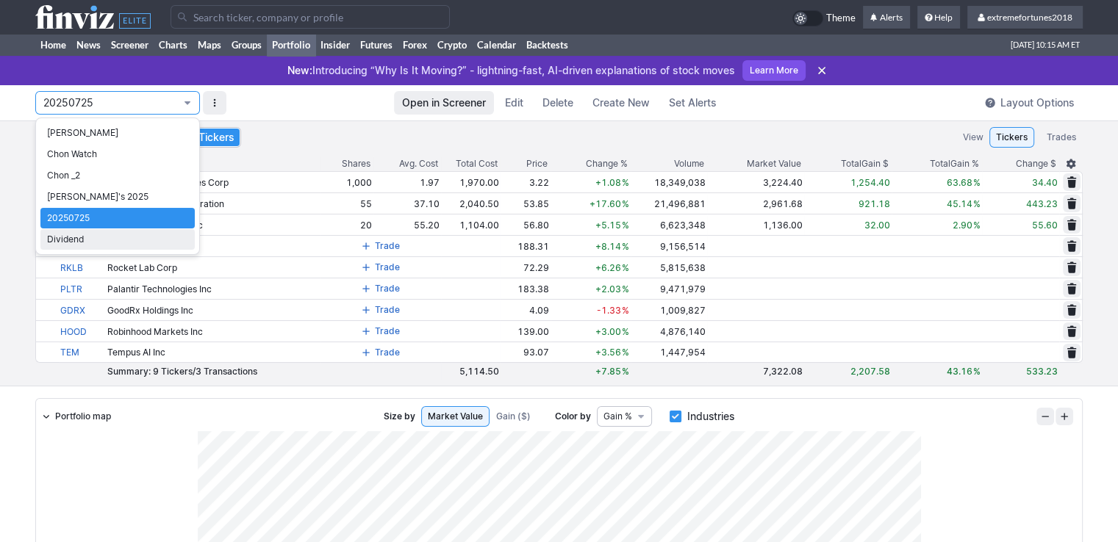
click at [60, 242] on span "Dividend" at bounding box center [117, 239] width 141 height 15
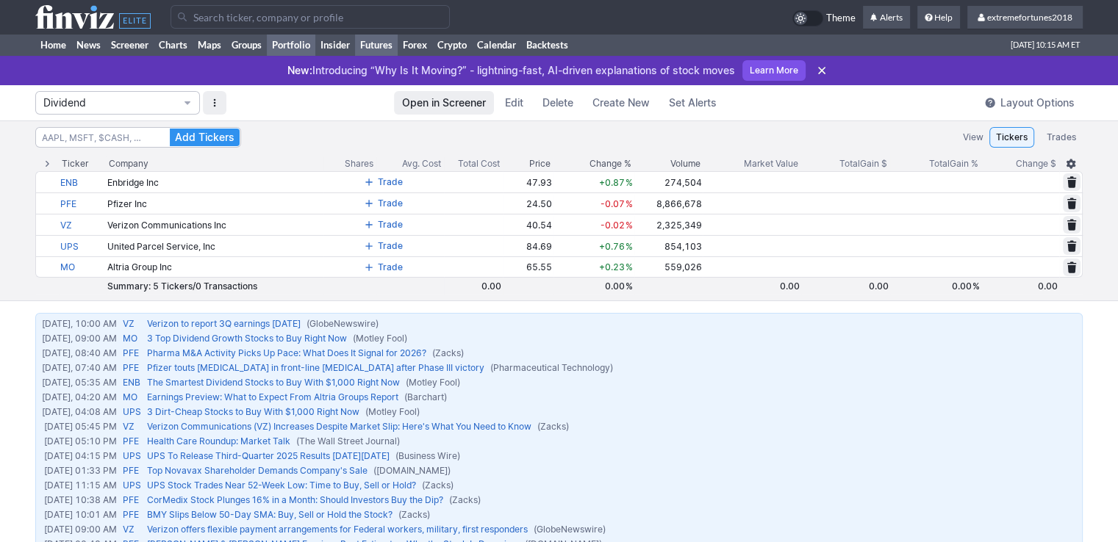
click at [392, 51] on link "Futures" at bounding box center [376, 45] width 43 height 22
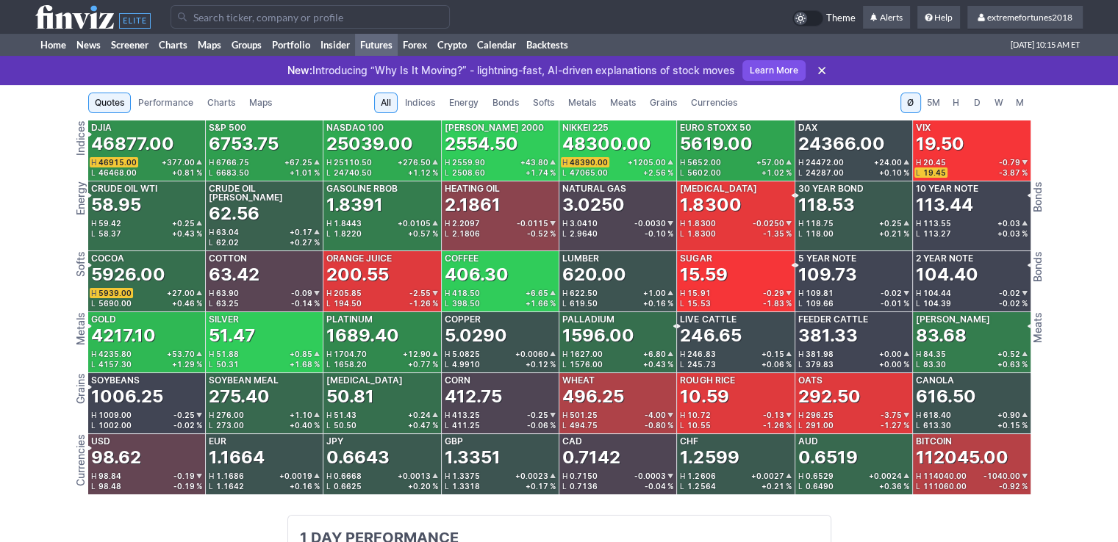
click at [582, 103] on span "Metals" at bounding box center [582, 103] width 28 height 15
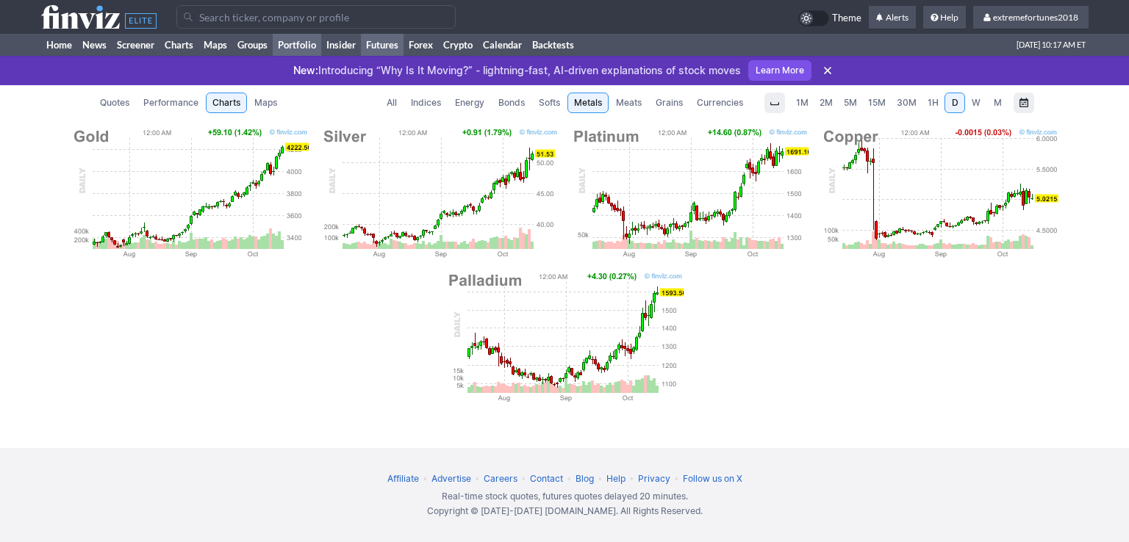
click at [293, 36] on link "Portfolio" at bounding box center [297, 45] width 48 height 22
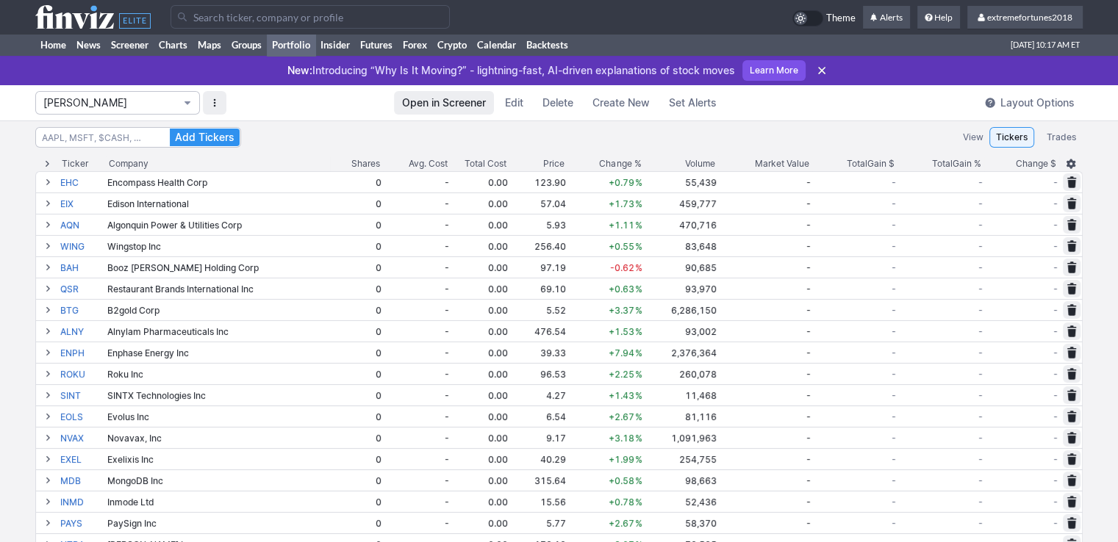
click at [132, 103] on span "[PERSON_NAME]" at bounding box center [110, 103] width 134 height 15
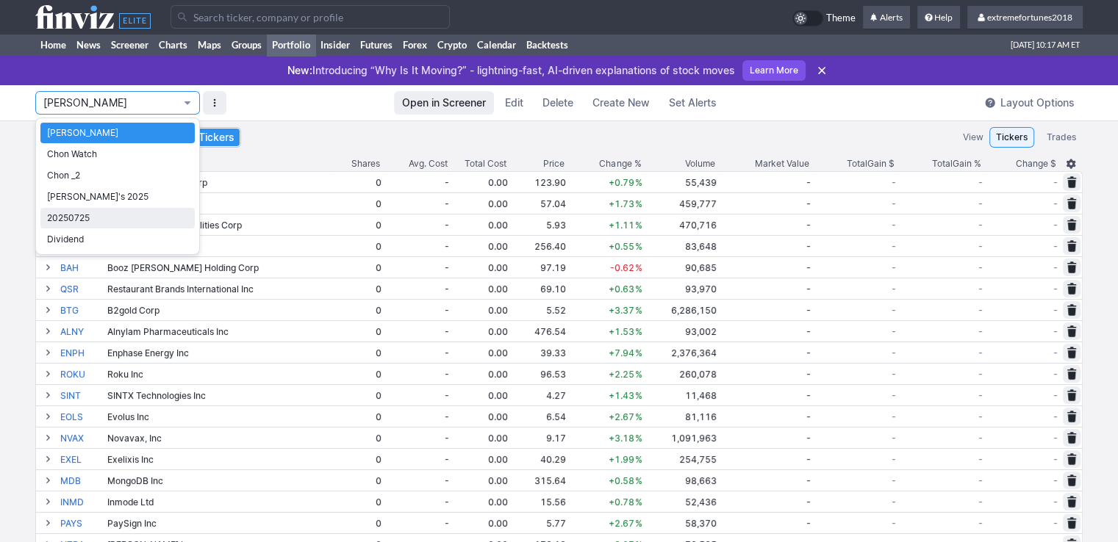
click at [84, 215] on span "20250725" at bounding box center [117, 218] width 141 height 15
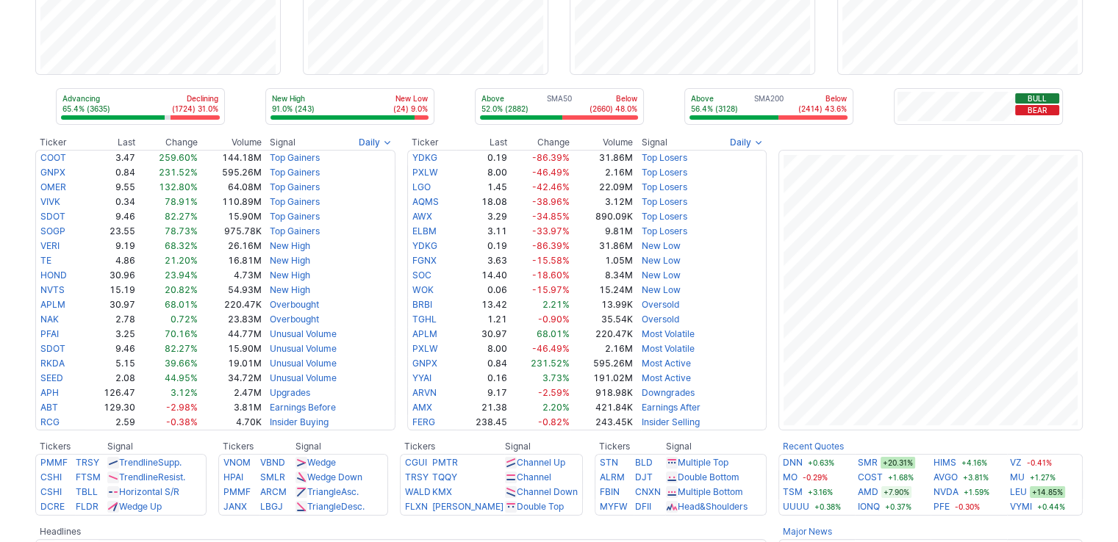
scroll to position [220, 0]
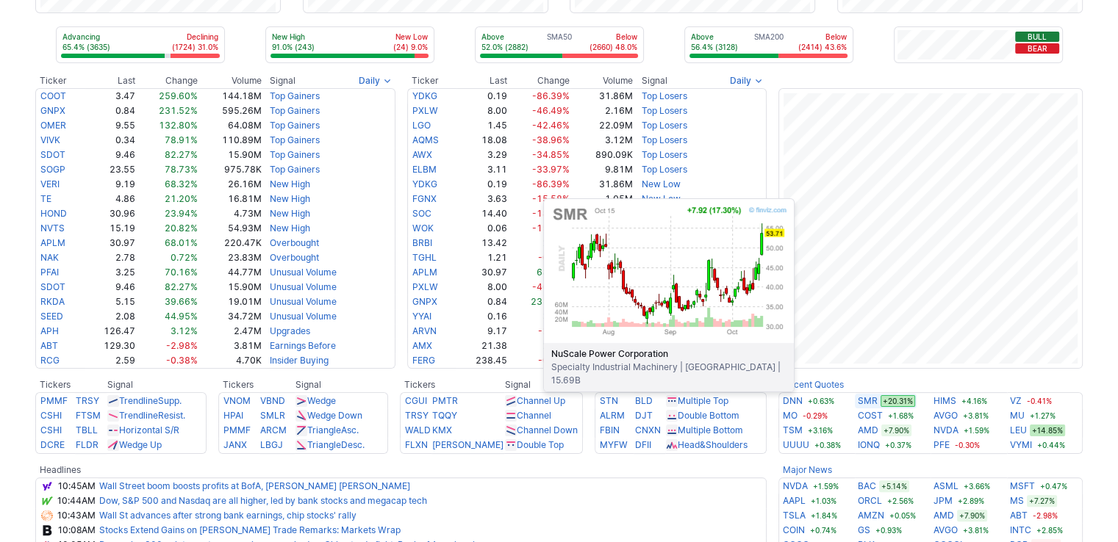
click at [858, 400] on link "SMR" at bounding box center [867, 401] width 20 height 15
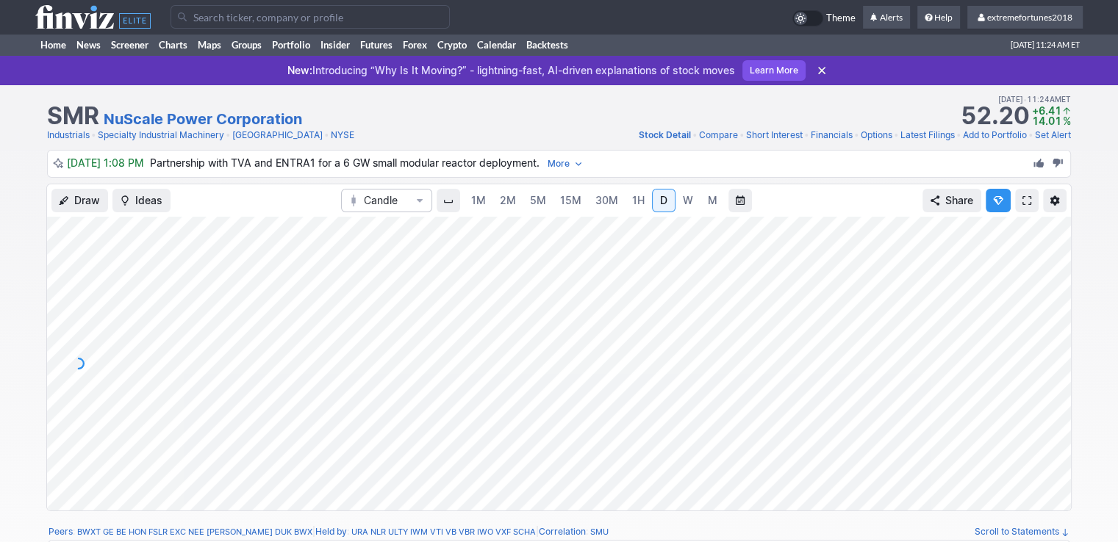
click at [576, 205] on span "15M" at bounding box center [570, 200] width 21 height 12
click at [60, 43] on link "Home" at bounding box center [53, 45] width 36 height 22
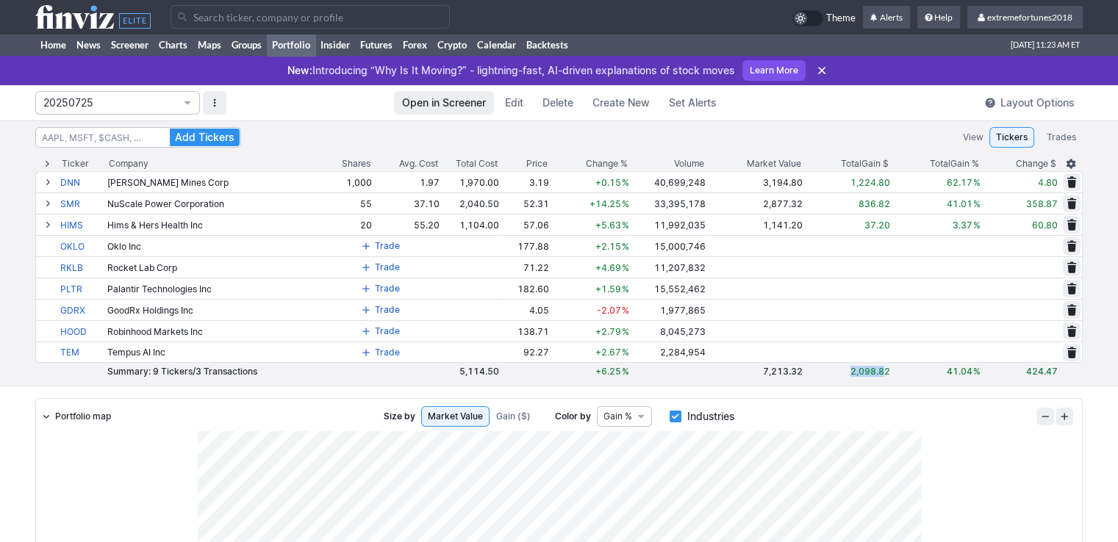
drag, startPoint x: 846, startPoint y: 375, endPoint x: 882, endPoint y: 374, distance: 35.3
click at [882, 374] on td "2,098.82" at bounding box center [847, 371] width 87 height 17
click at [49, 43] on link "Home" at bounding box center [53, 45] width 36 height 22
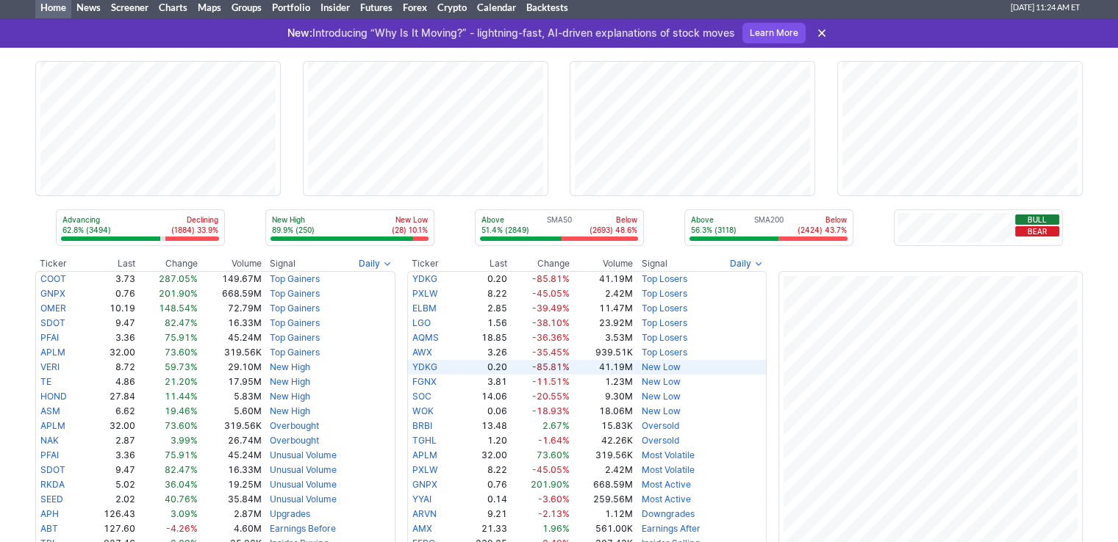
scroll to position [147, 0]
